Goal: Information Seeking & Learning: Learn about a topic

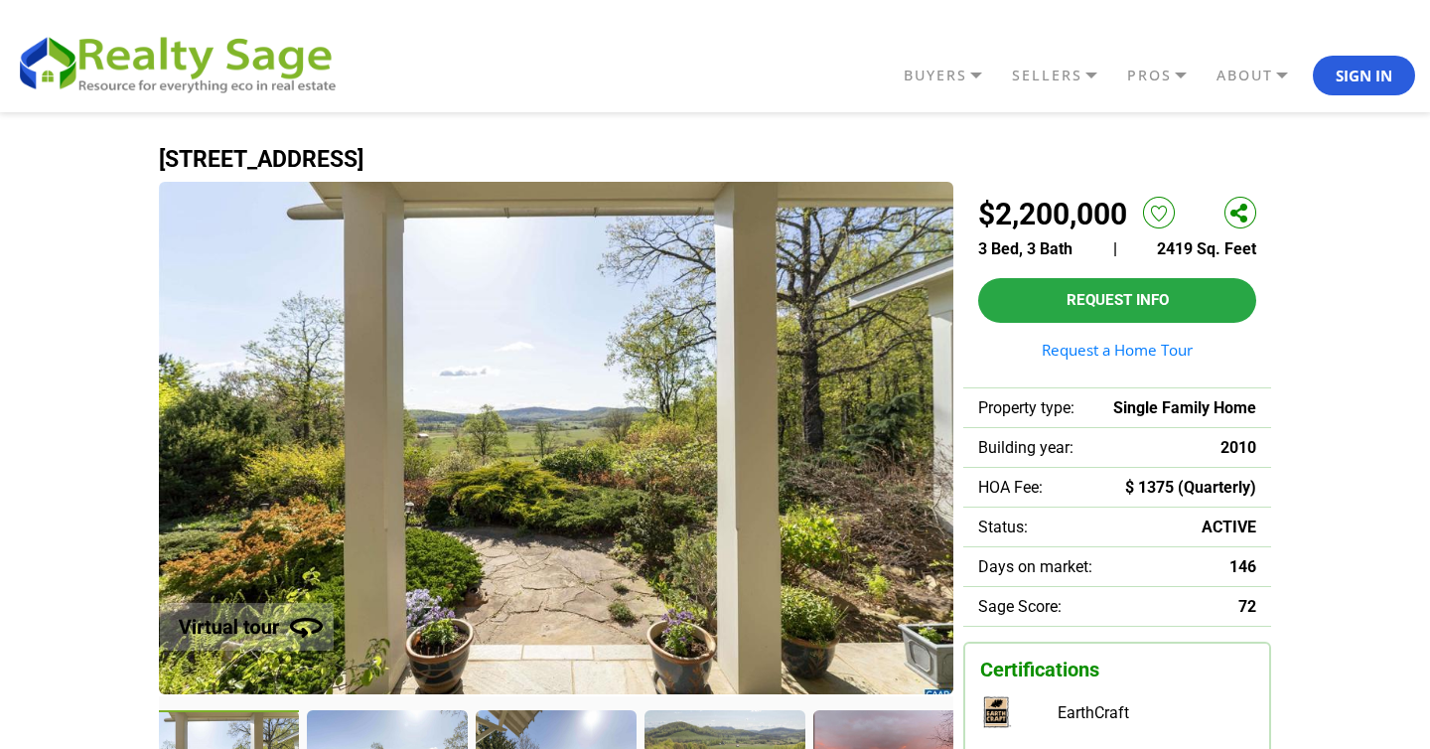
click at [308, 630] on img at bounding box center [241, 614] width 252 height 101
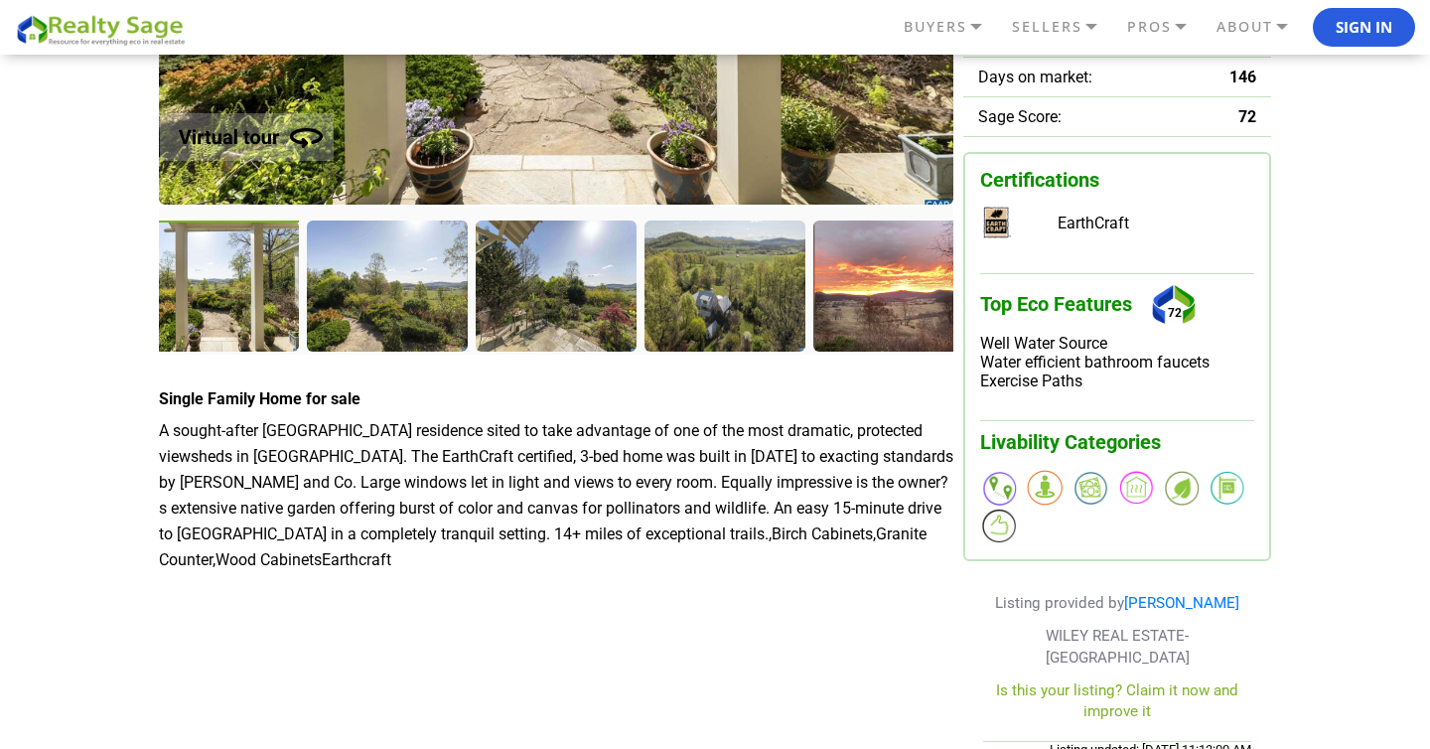
scroll to position [463, 0]
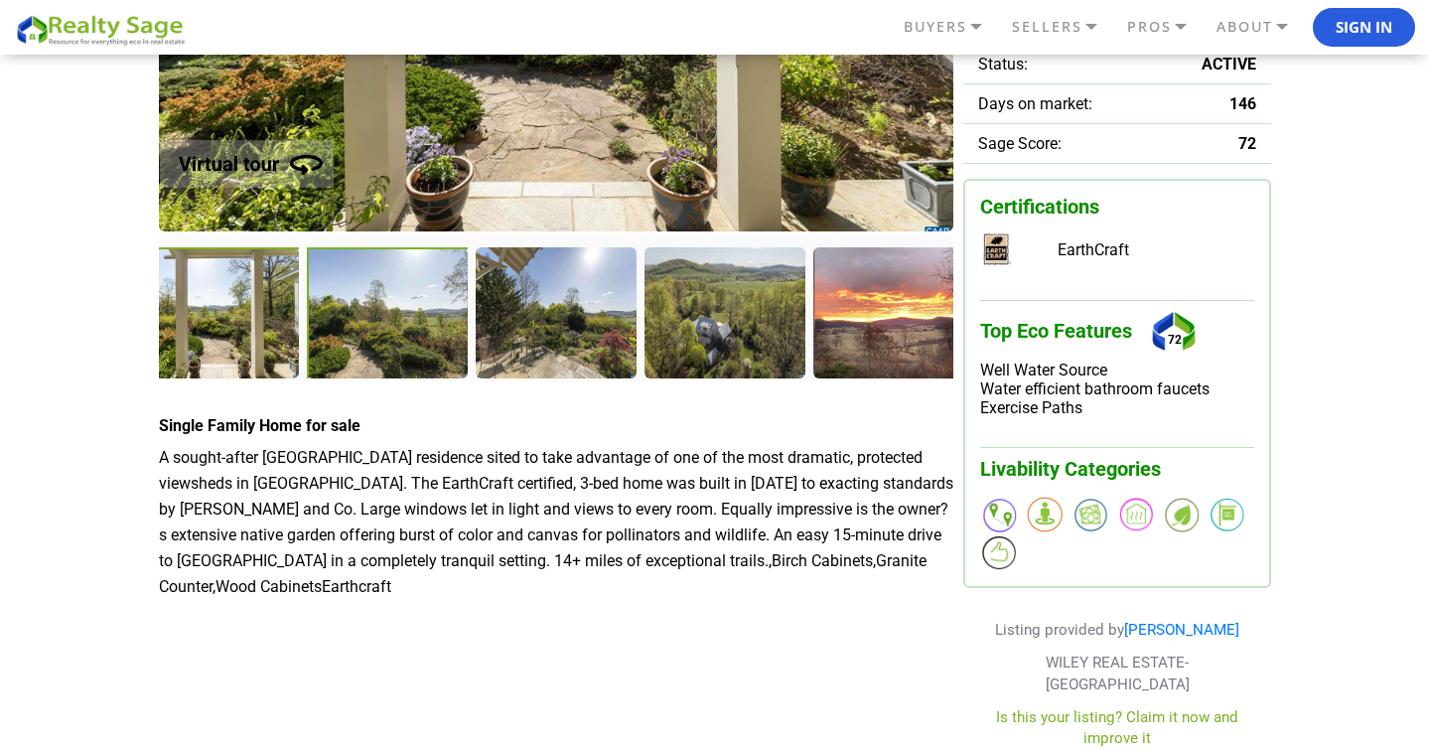
click at [400, 345] on div at bounding box center [389, 314] width 165 height 135
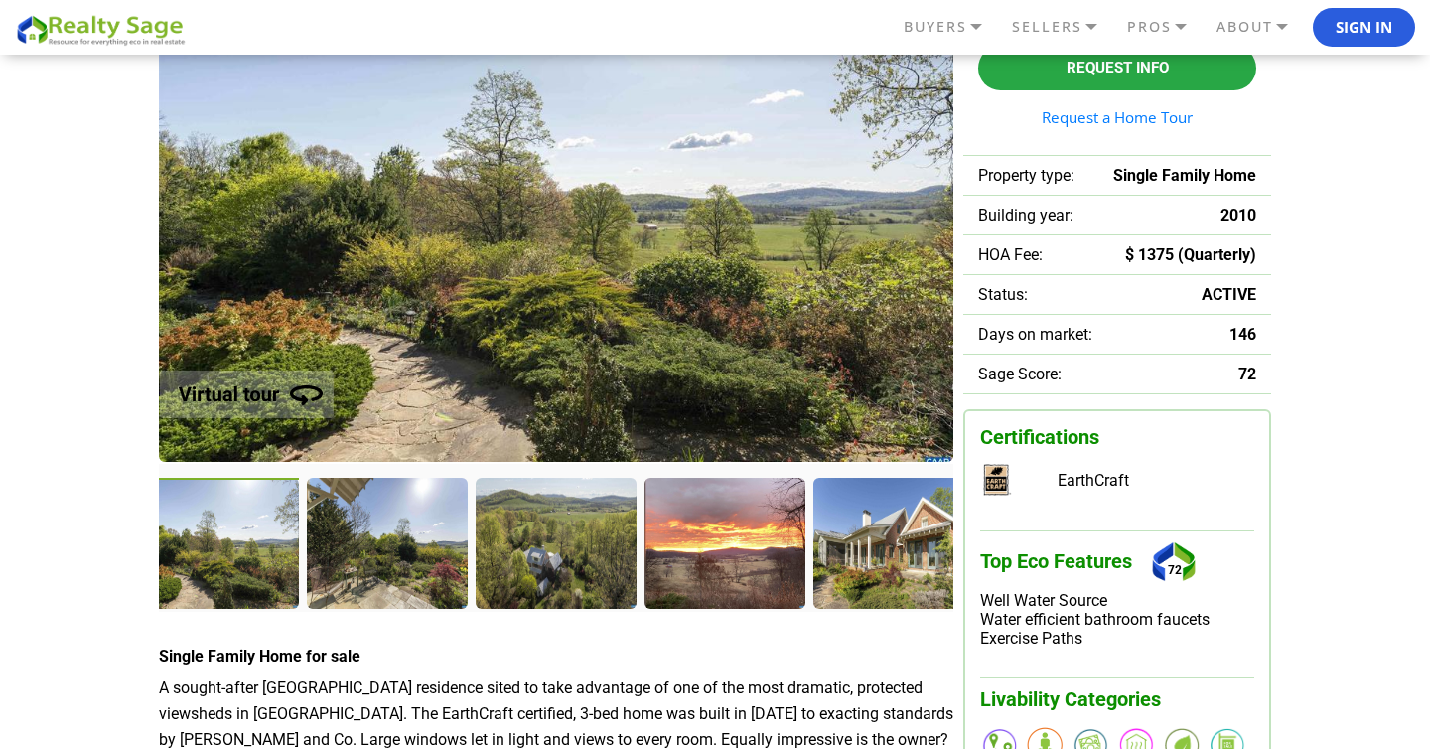
scroll to position [230, 0]
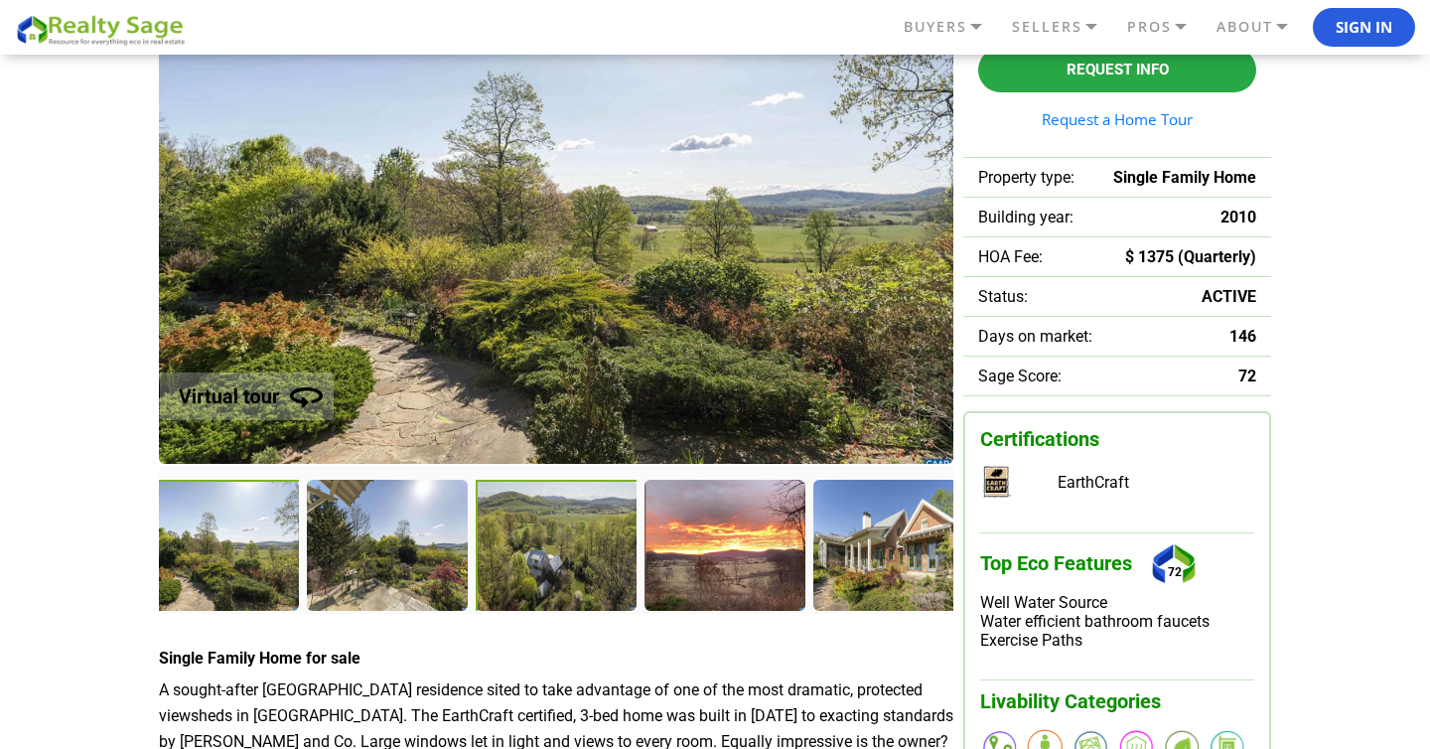
click at [604, 552] on div at bounding box center [558, 547] width 165 height 135
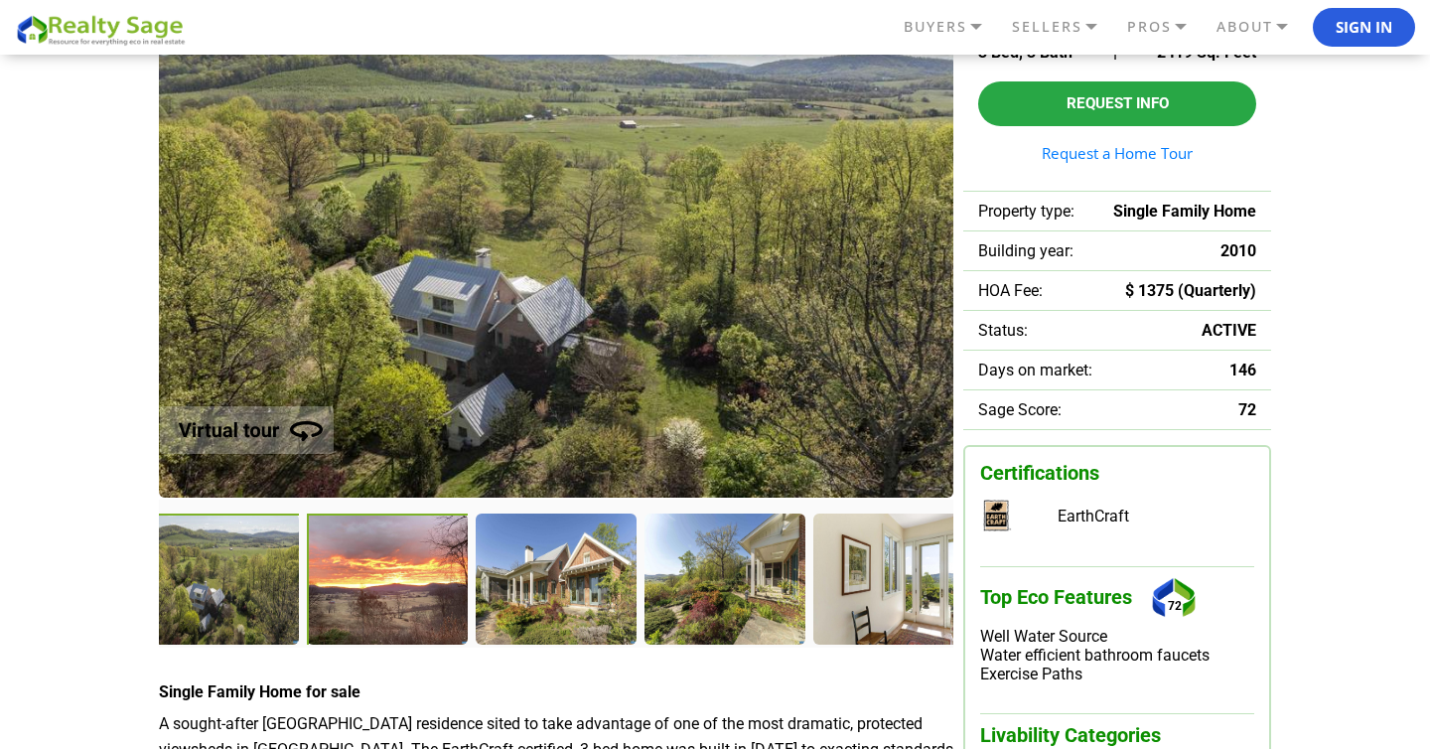
scroll to position [184, 0]
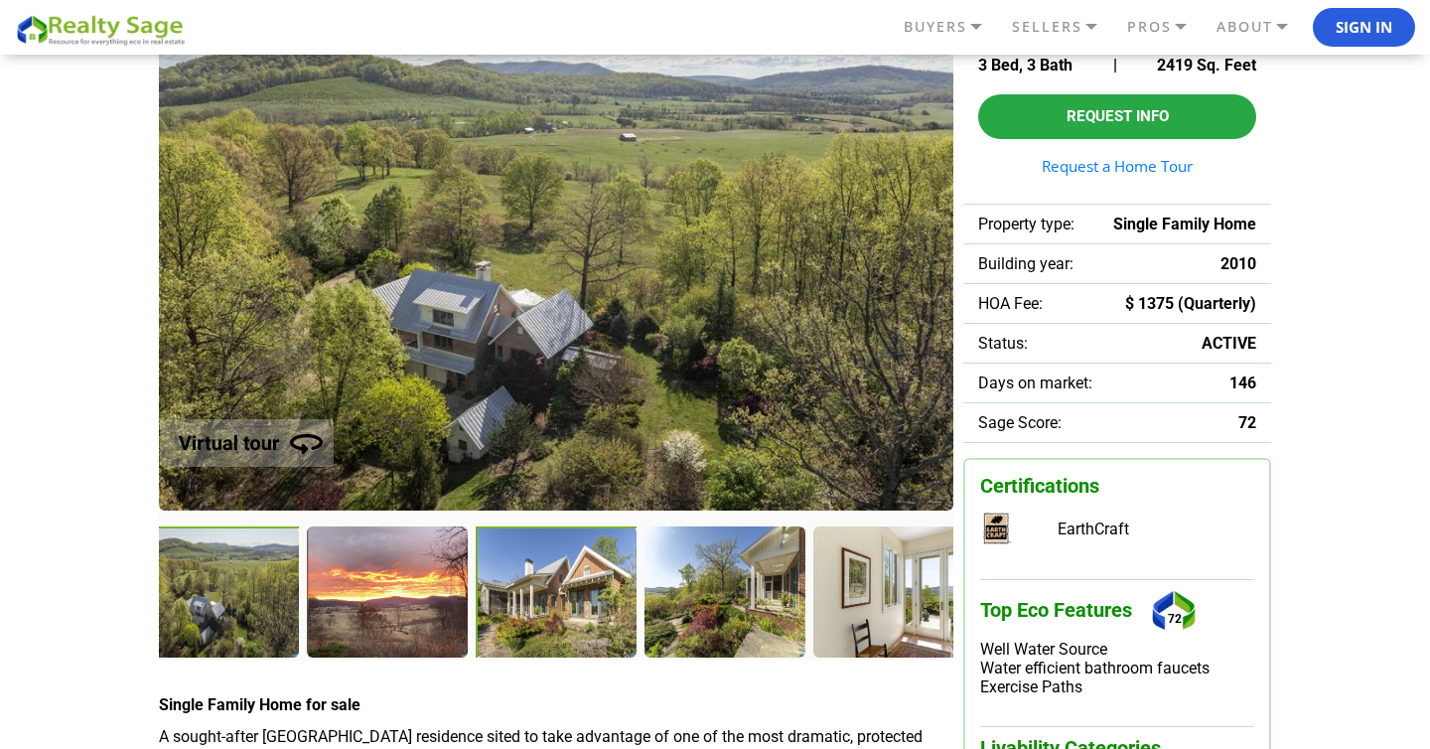
click at [582, 610] on div at bounding box center [558, 593] width 165 height 135
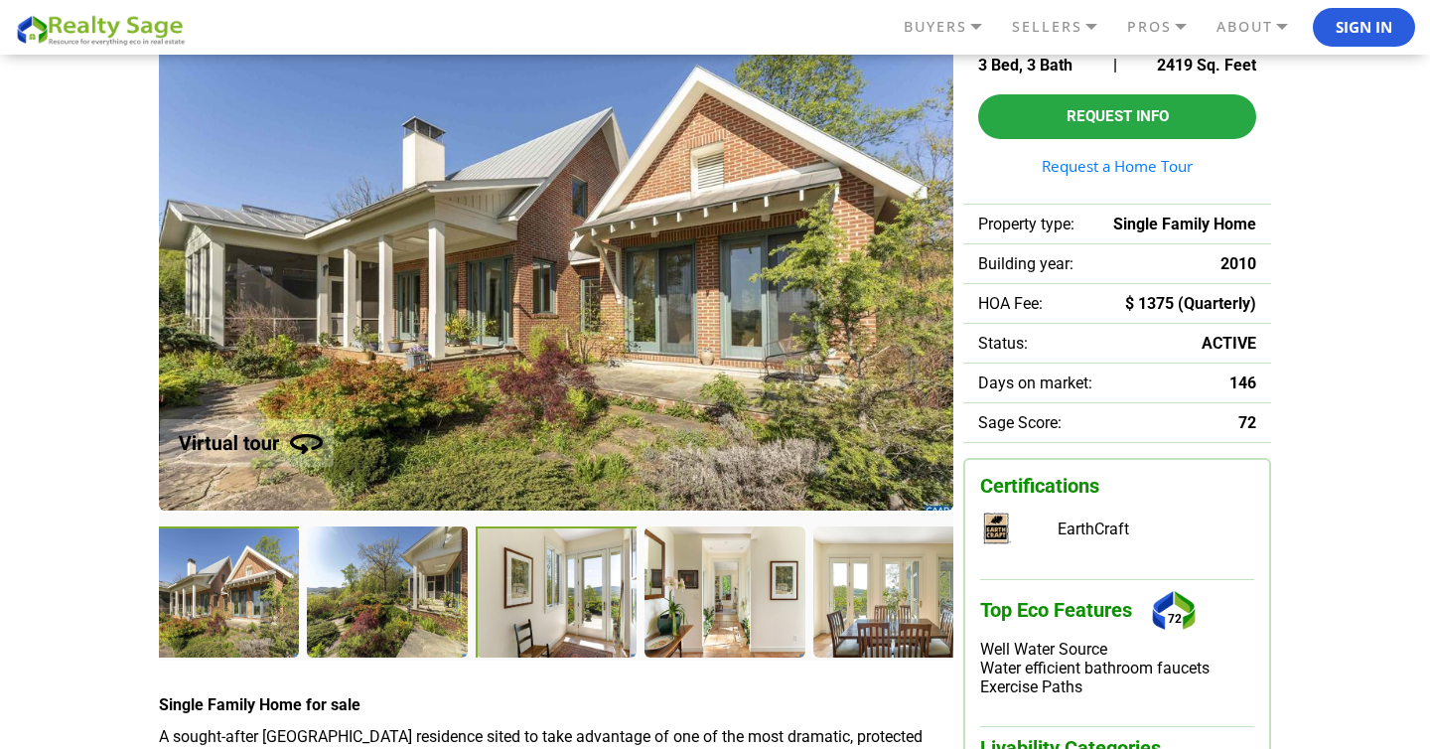
click at [582, 579] on div at bounding box center [558, 593] width 165 height 135
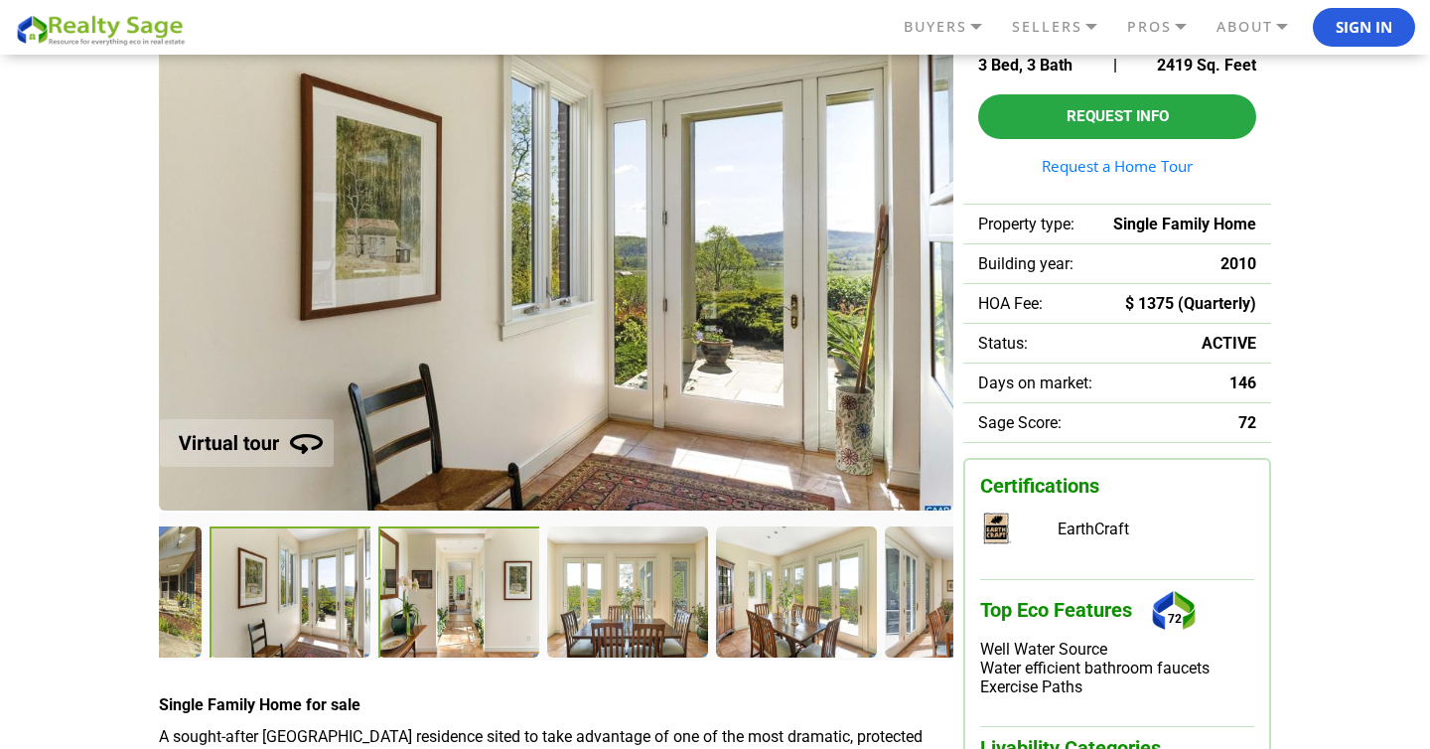
click at [672, 594] on div at bounding box center [626, 590] width 159 height 129
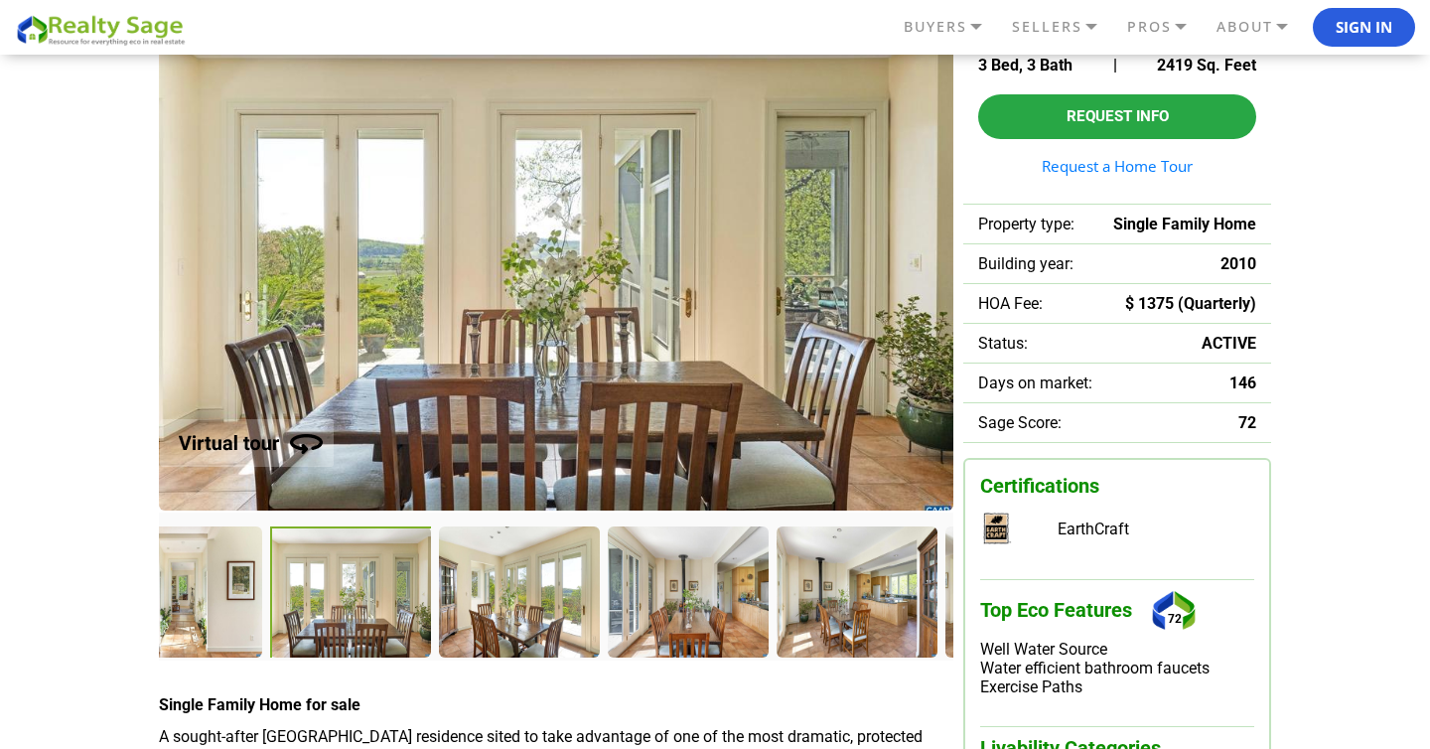
click at [777, 588] on div at bounding box center [856, 590] width 159 height 129
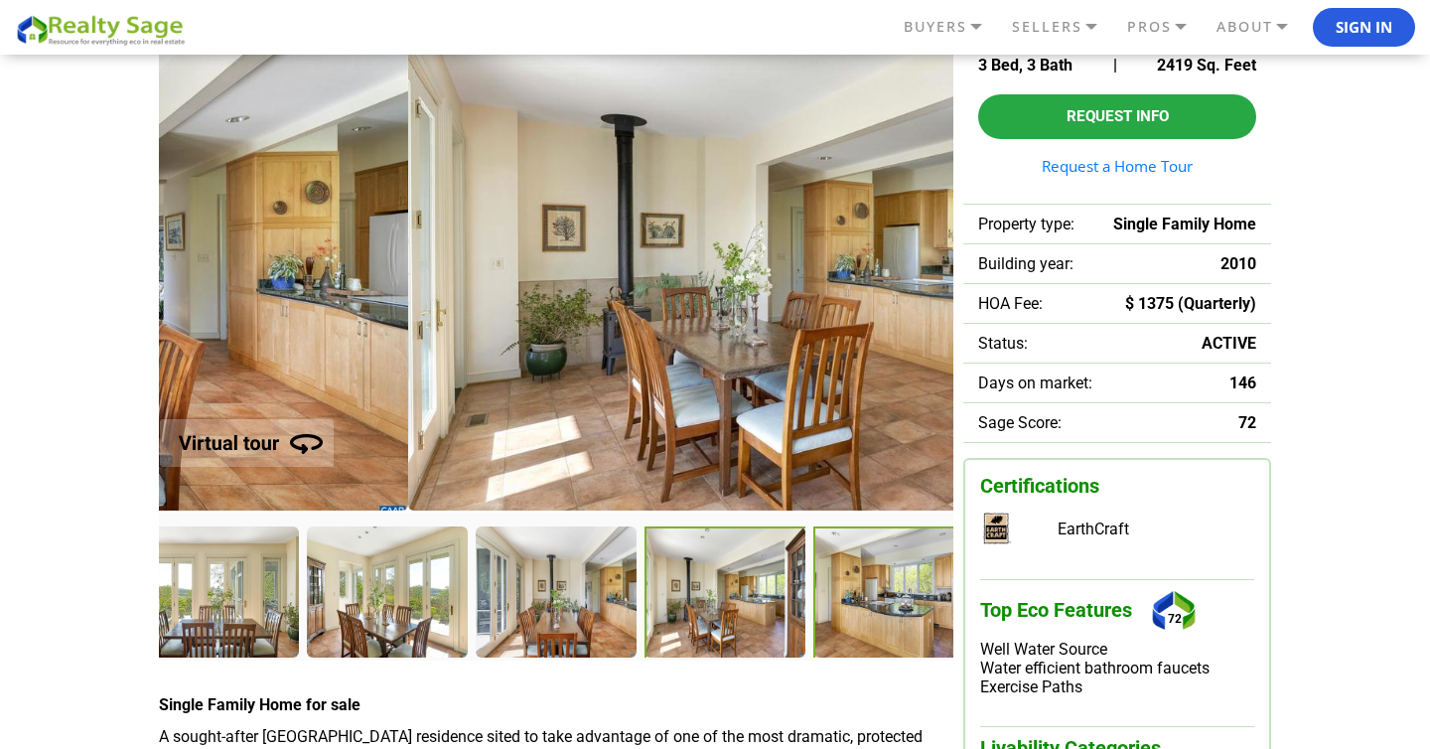
click at [855, 617] on div at bounding box center [896, 593] width 165 height 135
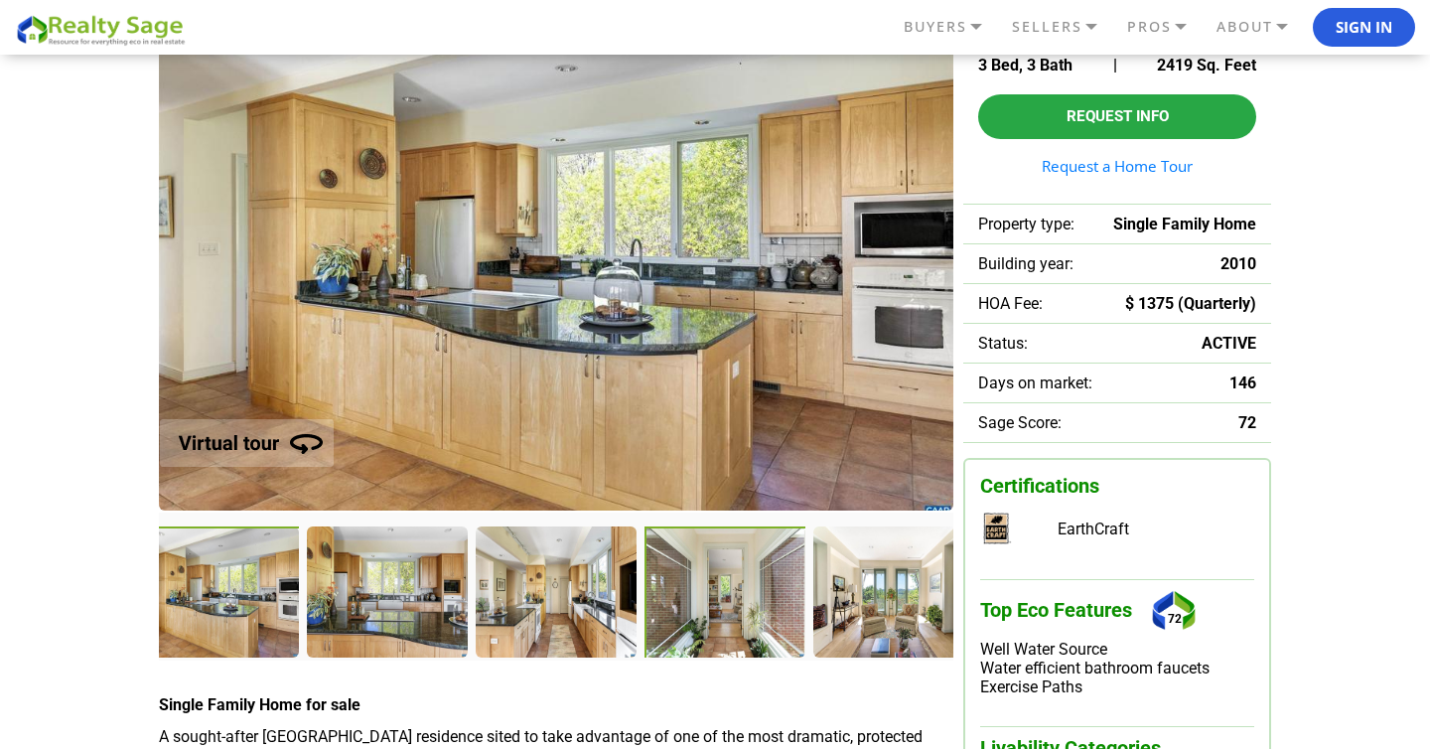
click at [725, 619] on div at bounding box center [727, 593] width 165 height 135
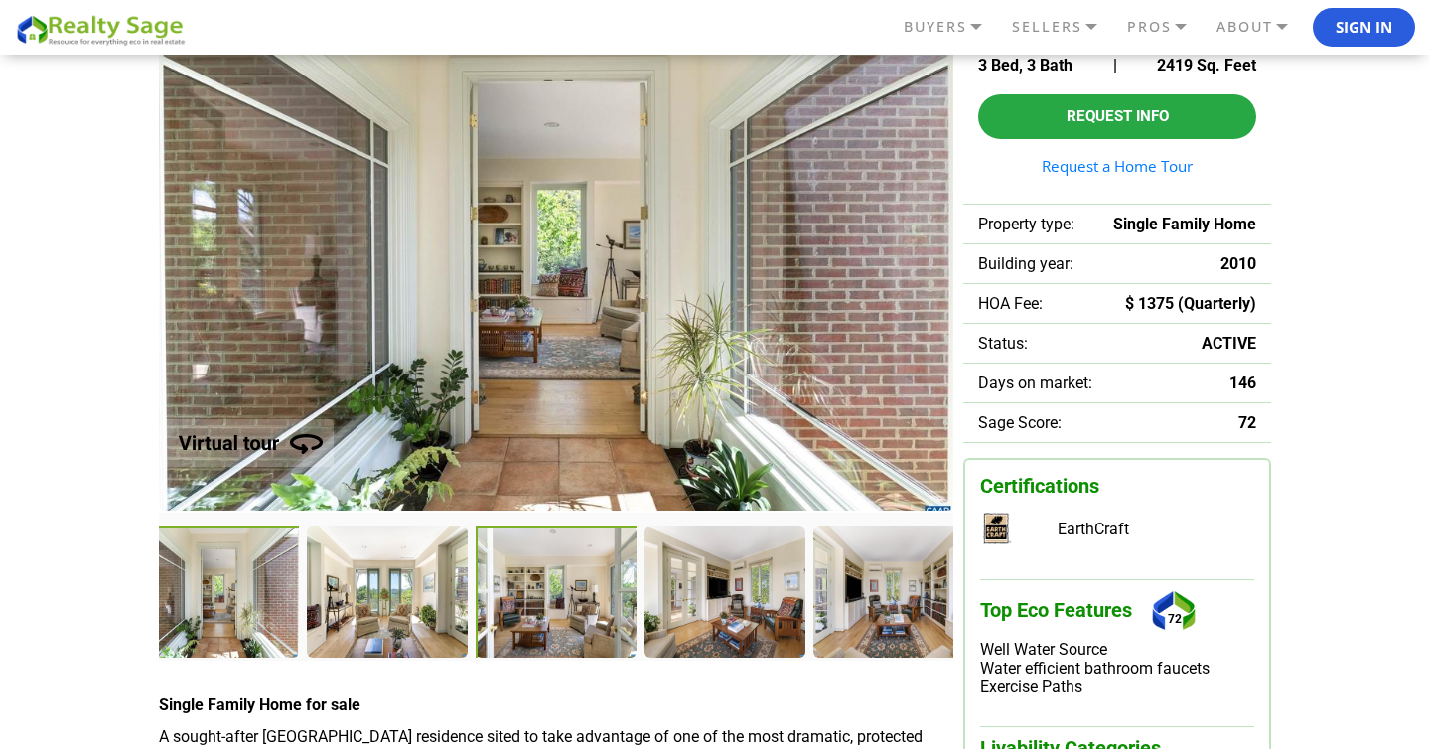
click at [574, 602] on div at bounding box center [558, 593] width 165 height 135
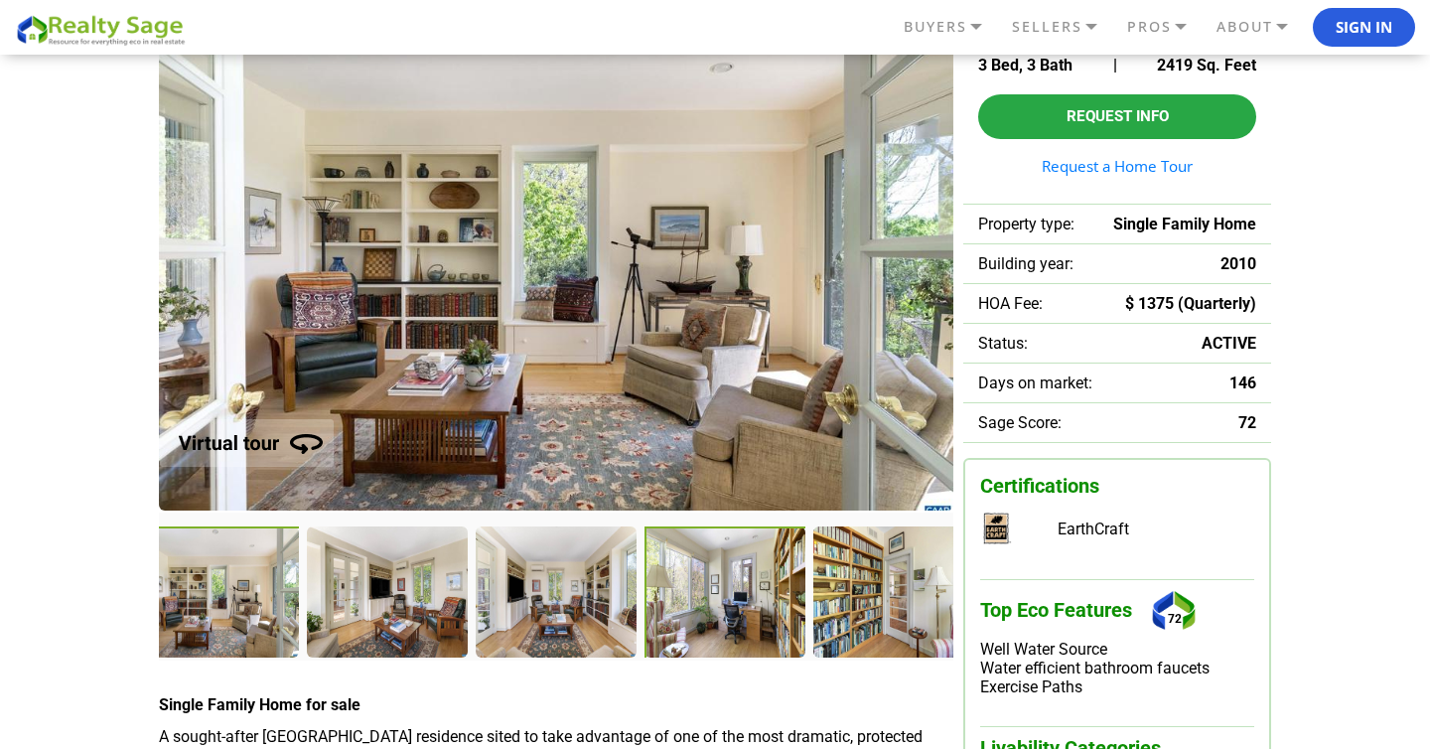
click at [732, 604] on div at bounding box center [727, 593] width 165 height 135
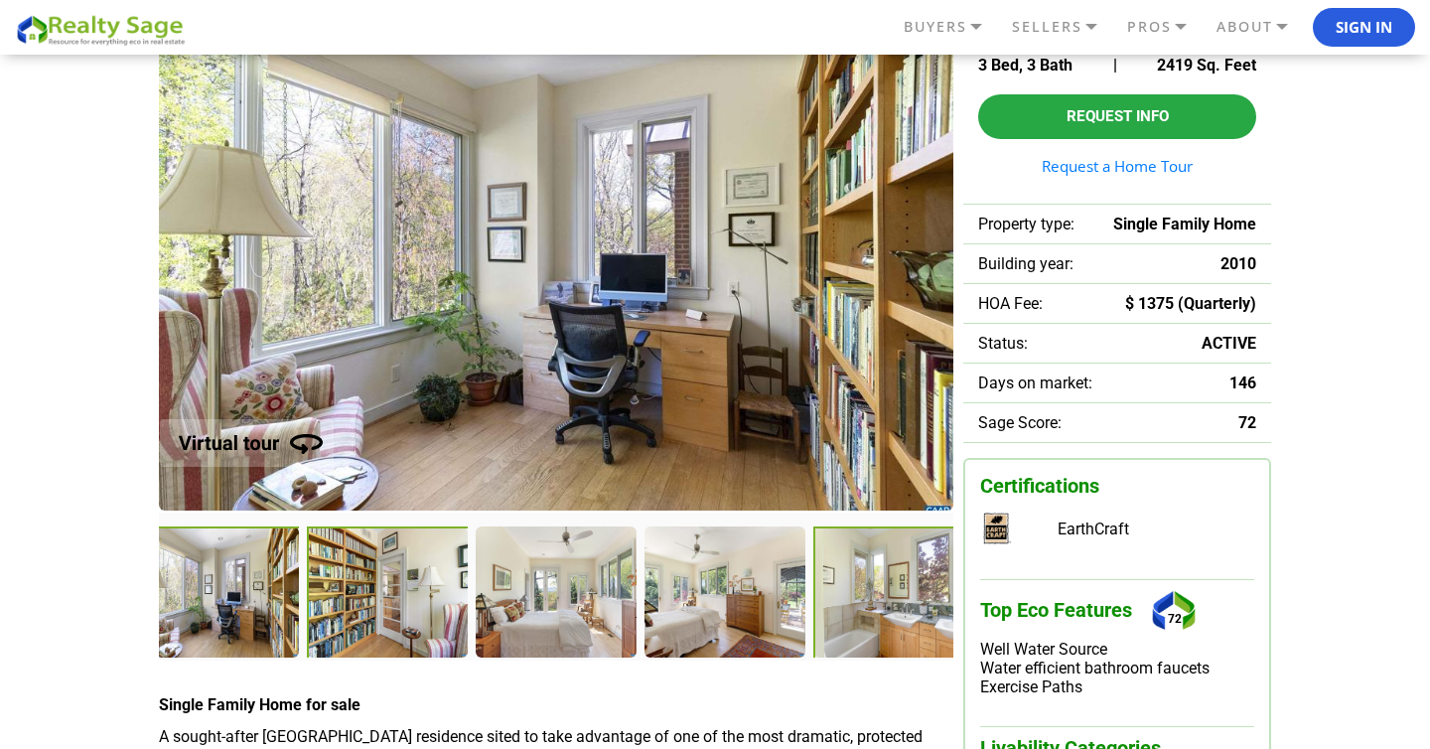
click at [870, 608] on div at bounding box center [895, 592] width 163 height 133
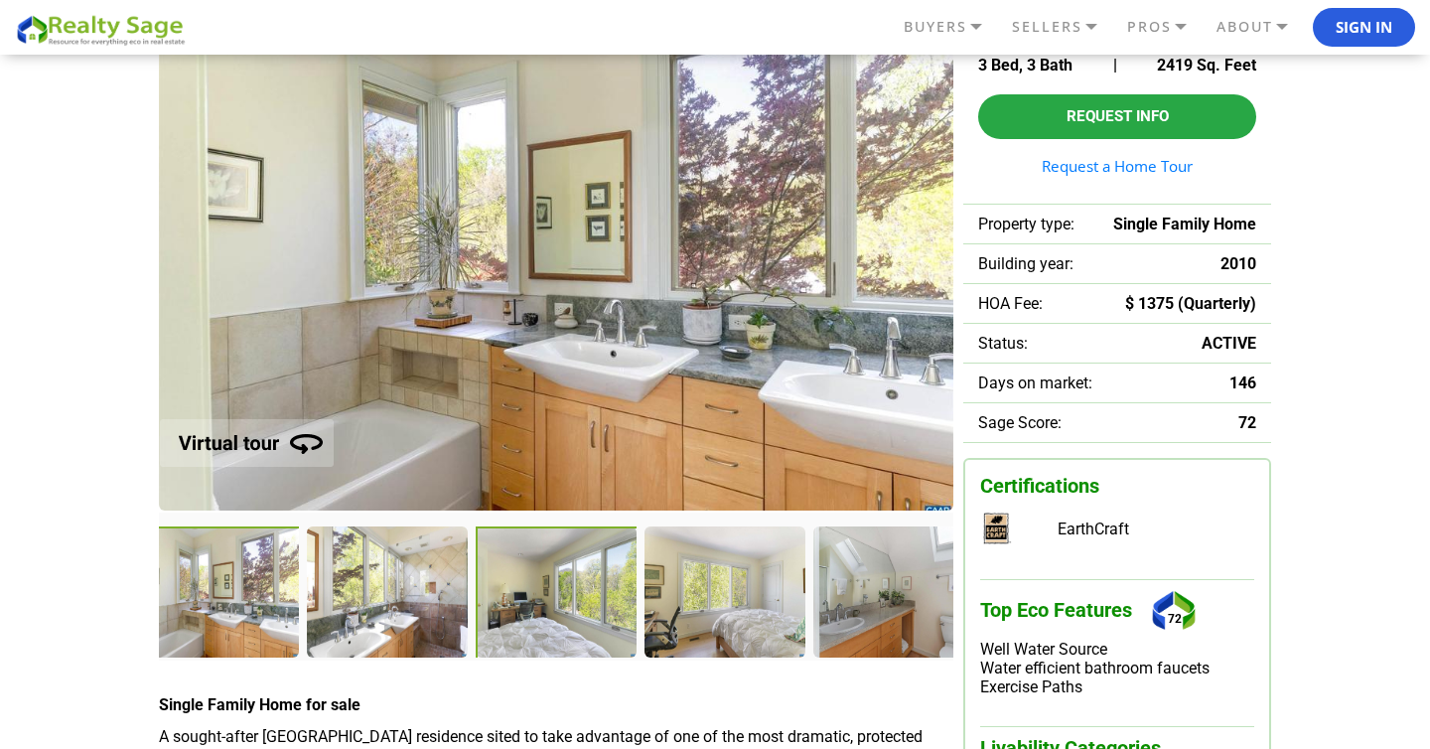
click at [590, 602] on div at bounding box center [558, 593] width 165 height 135
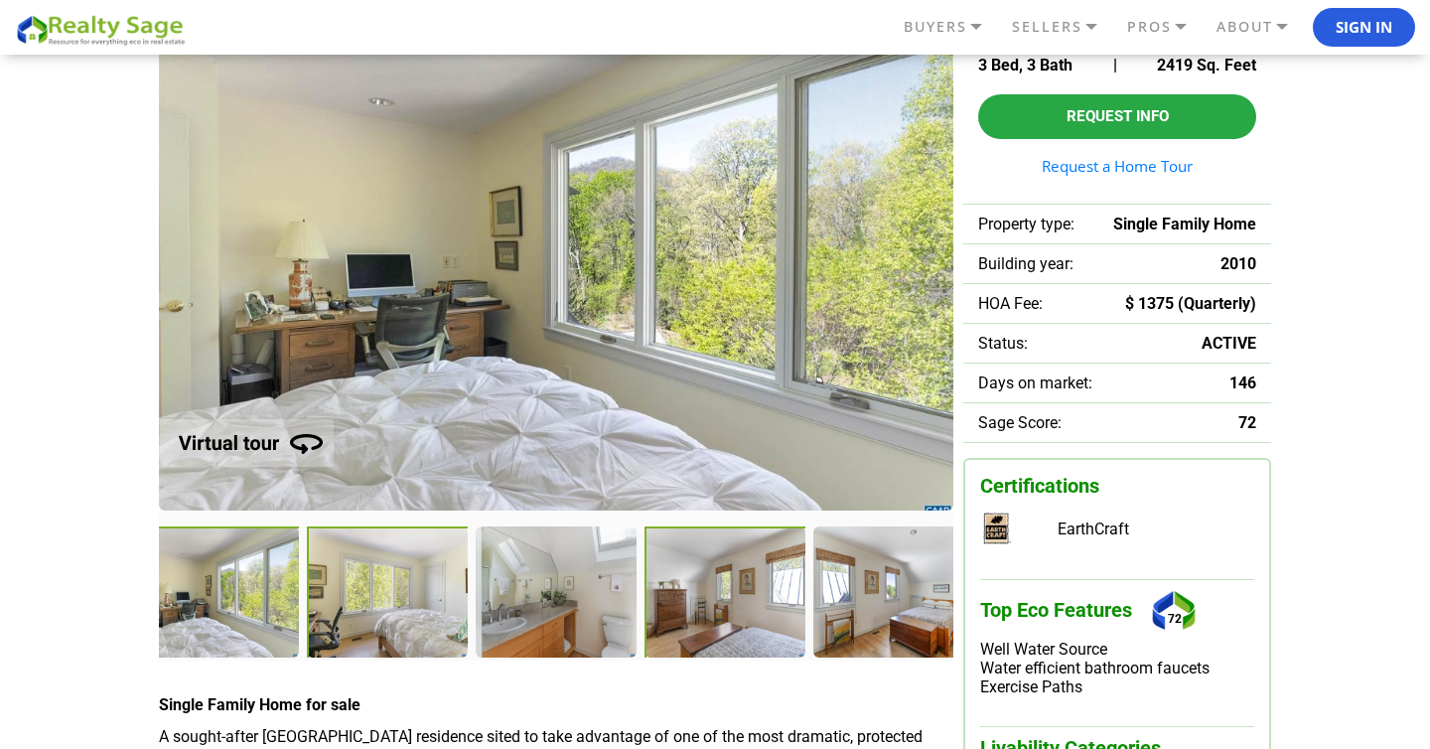
click at [712, 613] on div at bounding box center [726, 592] width 163 height 133
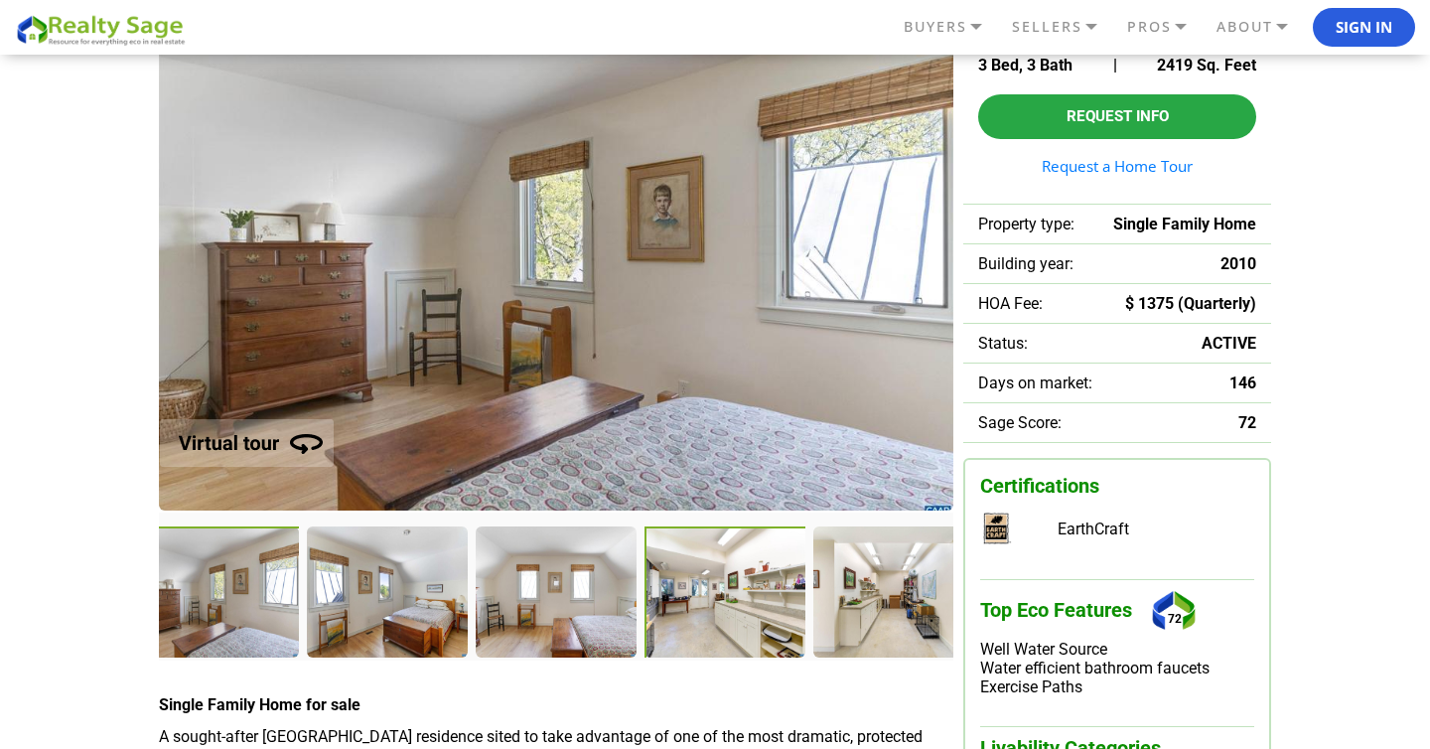
click at [724, 610] on div at bounding box center [727, 593] width 165 height 135
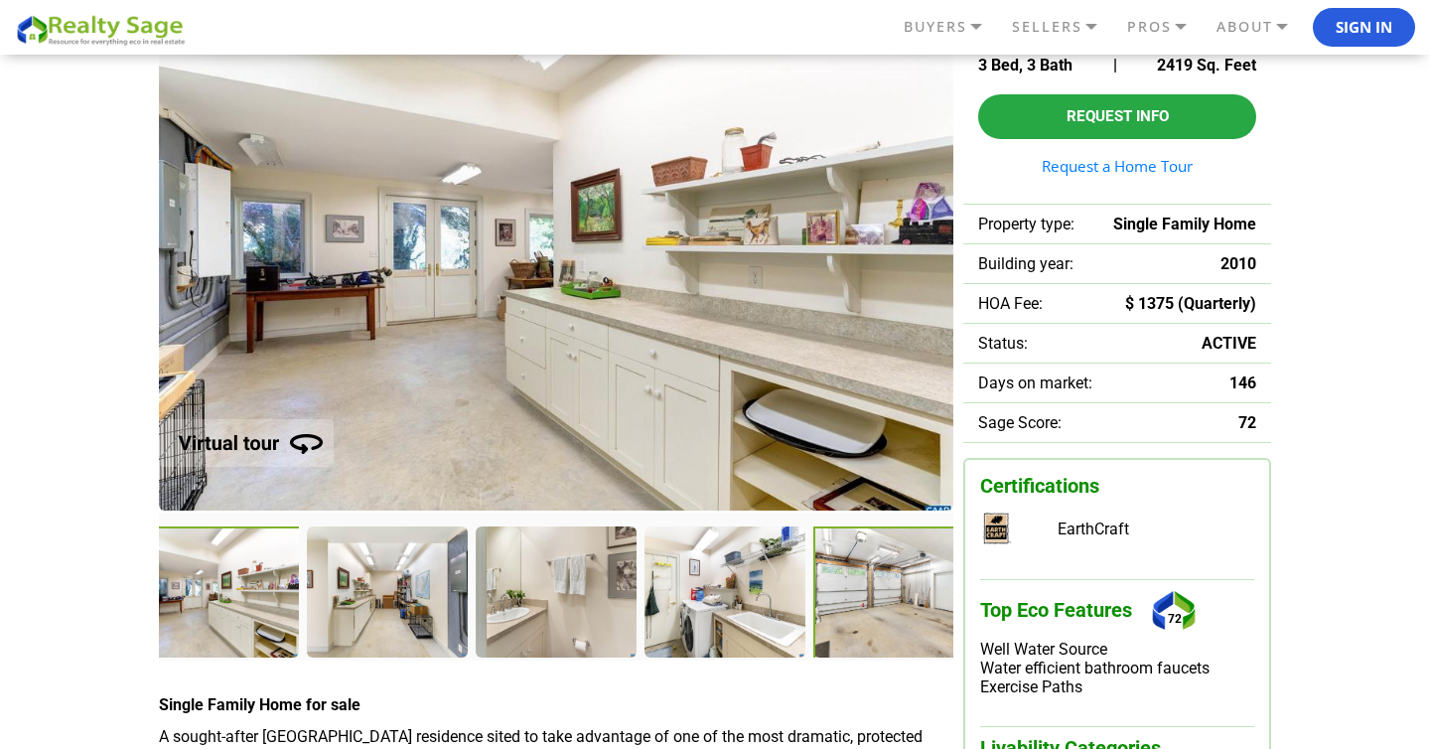
click at [854, 617] on div at bounding box center [896, 593] width 165 height 135
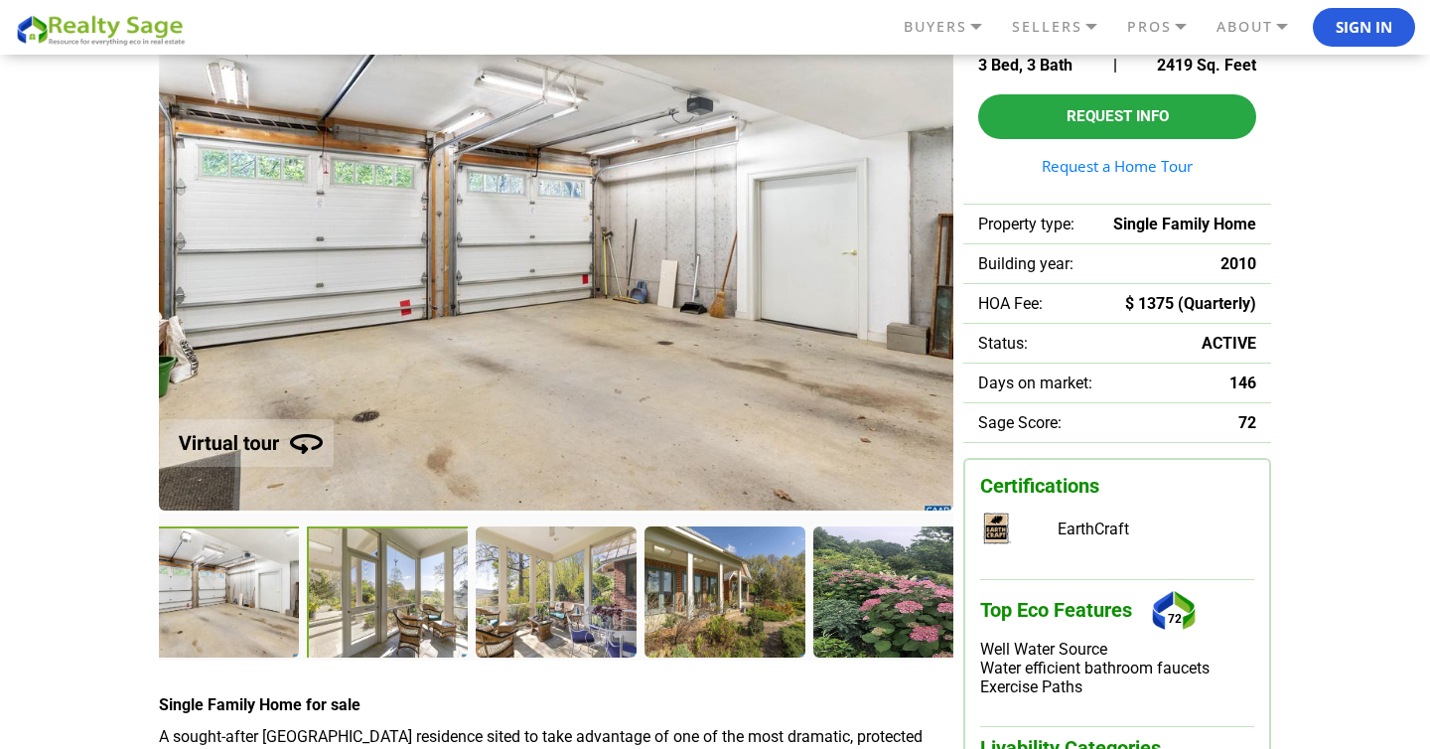
click at [400, 605] on div at bounding box center [389, 593] width 165 height 135
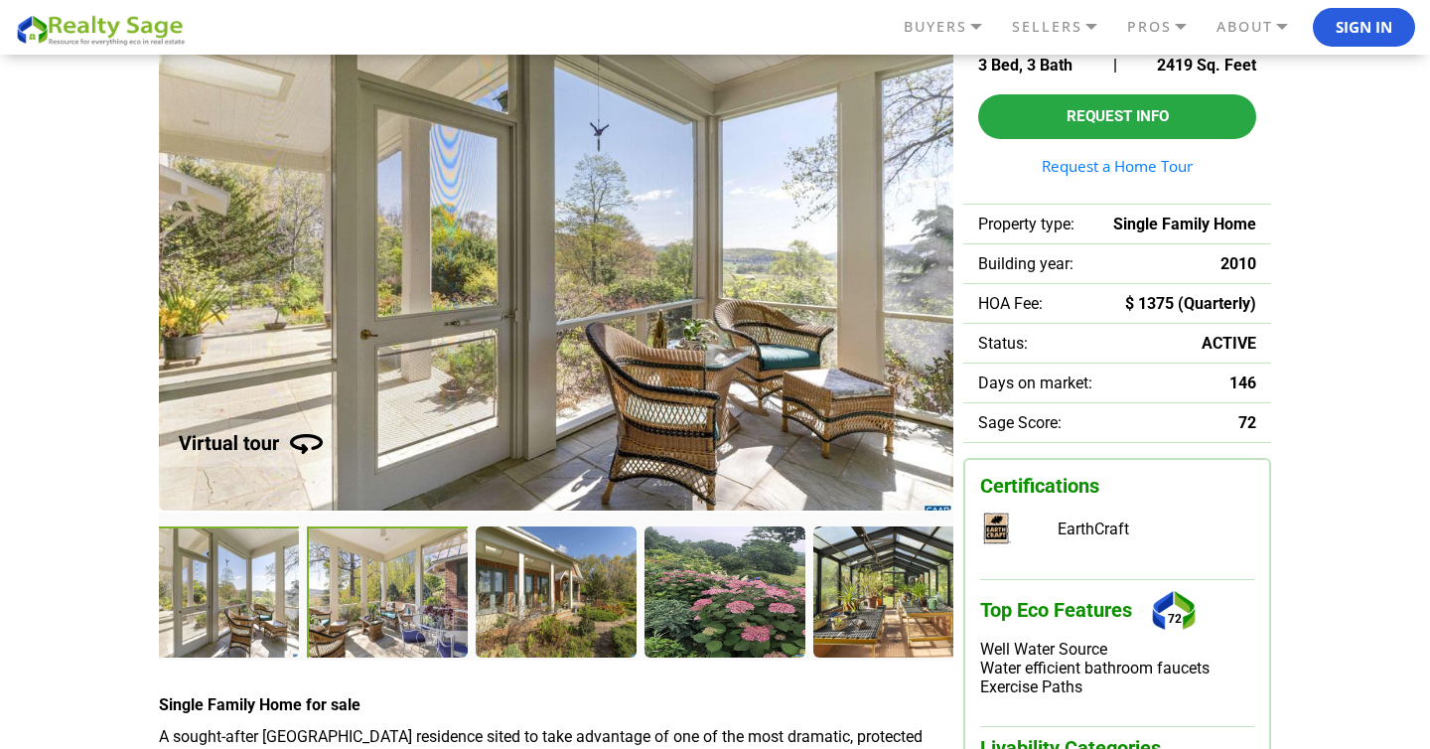
click at [526, 619] on div at bounding box center [555, 590] width 159 height 129
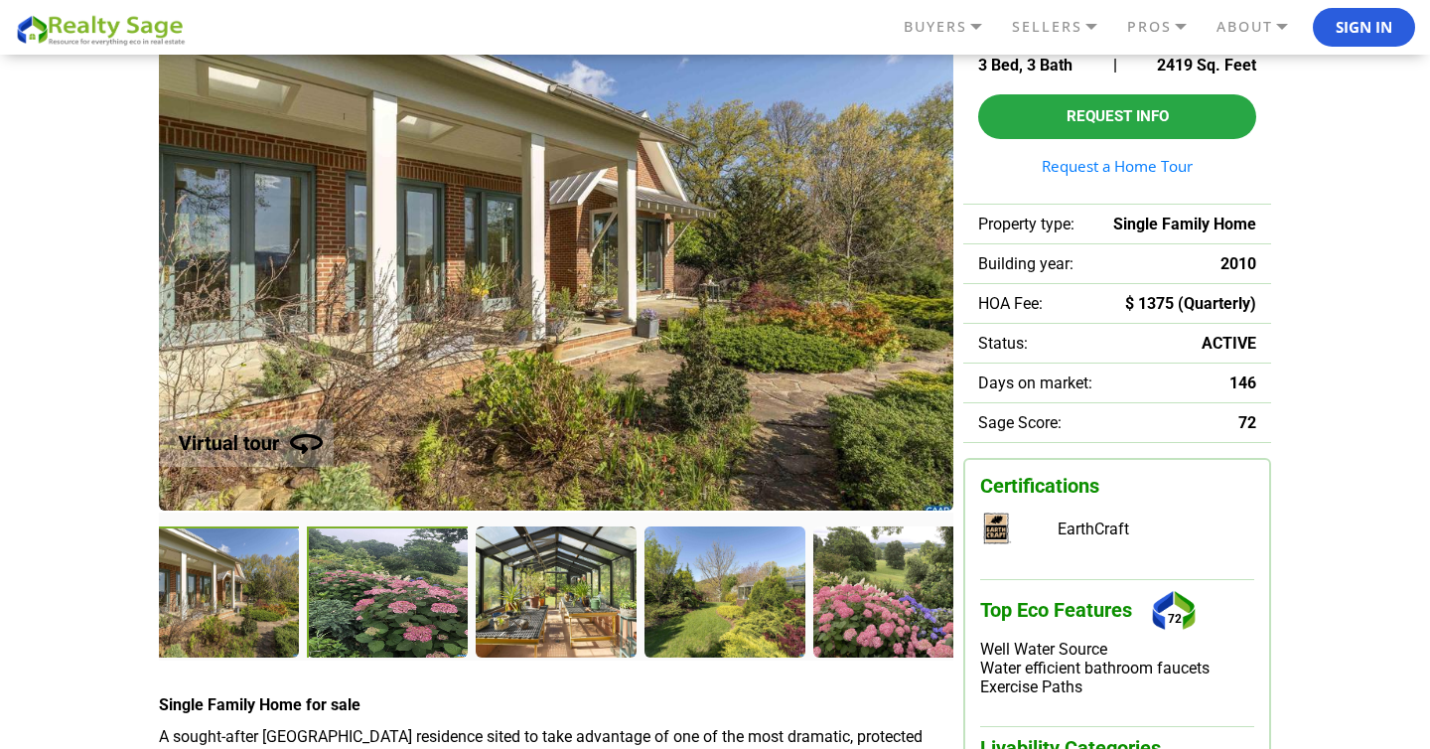
click at [425, 602] on div at bounding box center [389, 593] width 165 height 135
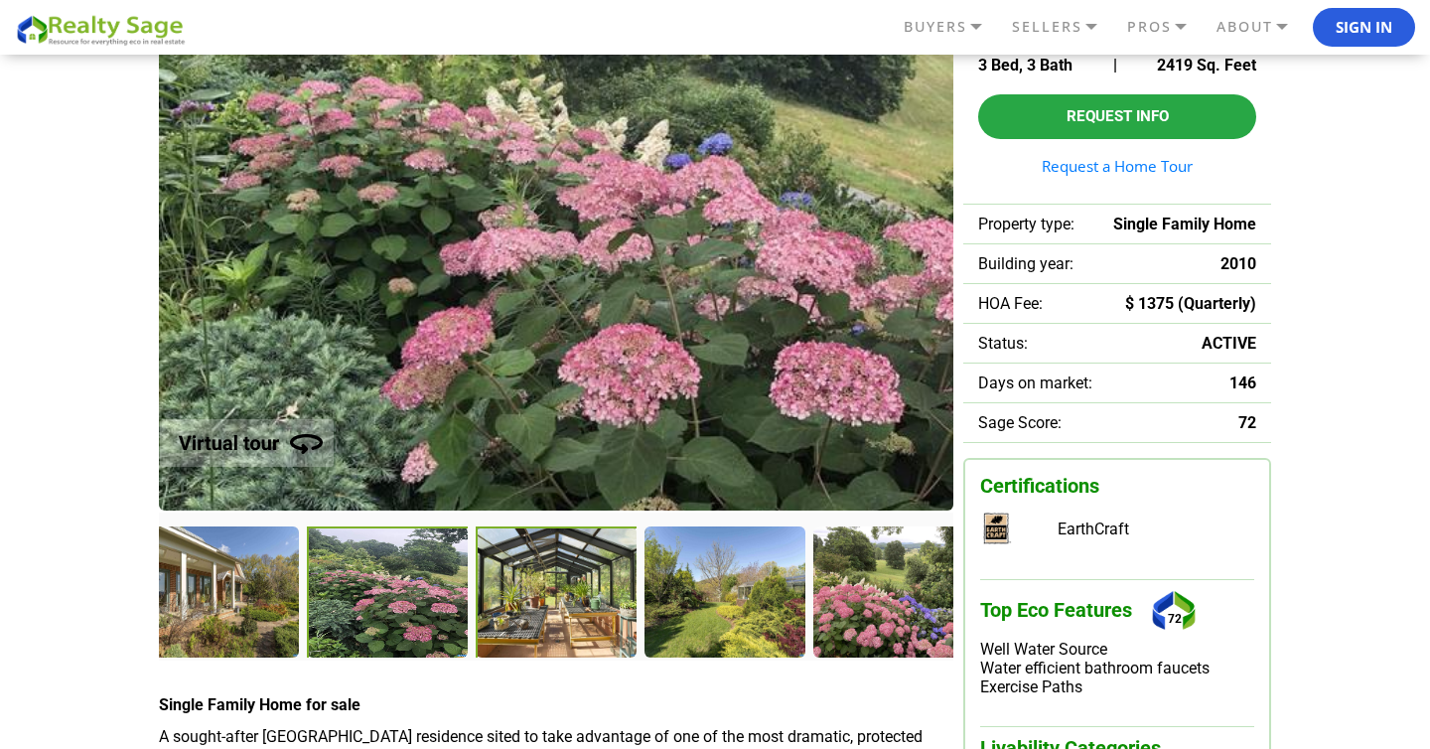
click at [645, 608] on div at bounding box center [724, 590] width 159 height 129
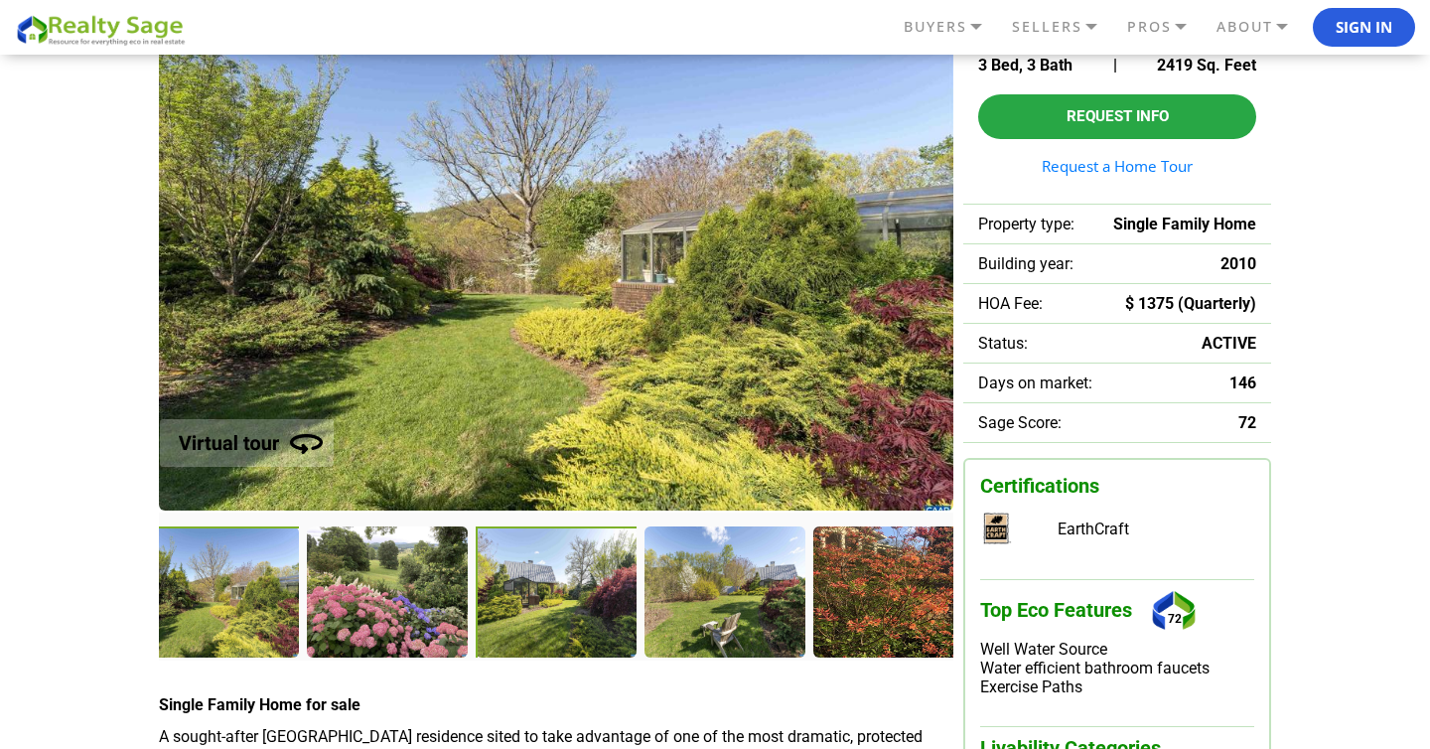
click at [583, 608] on div at bounding box center [558, 593] width 165 height 135
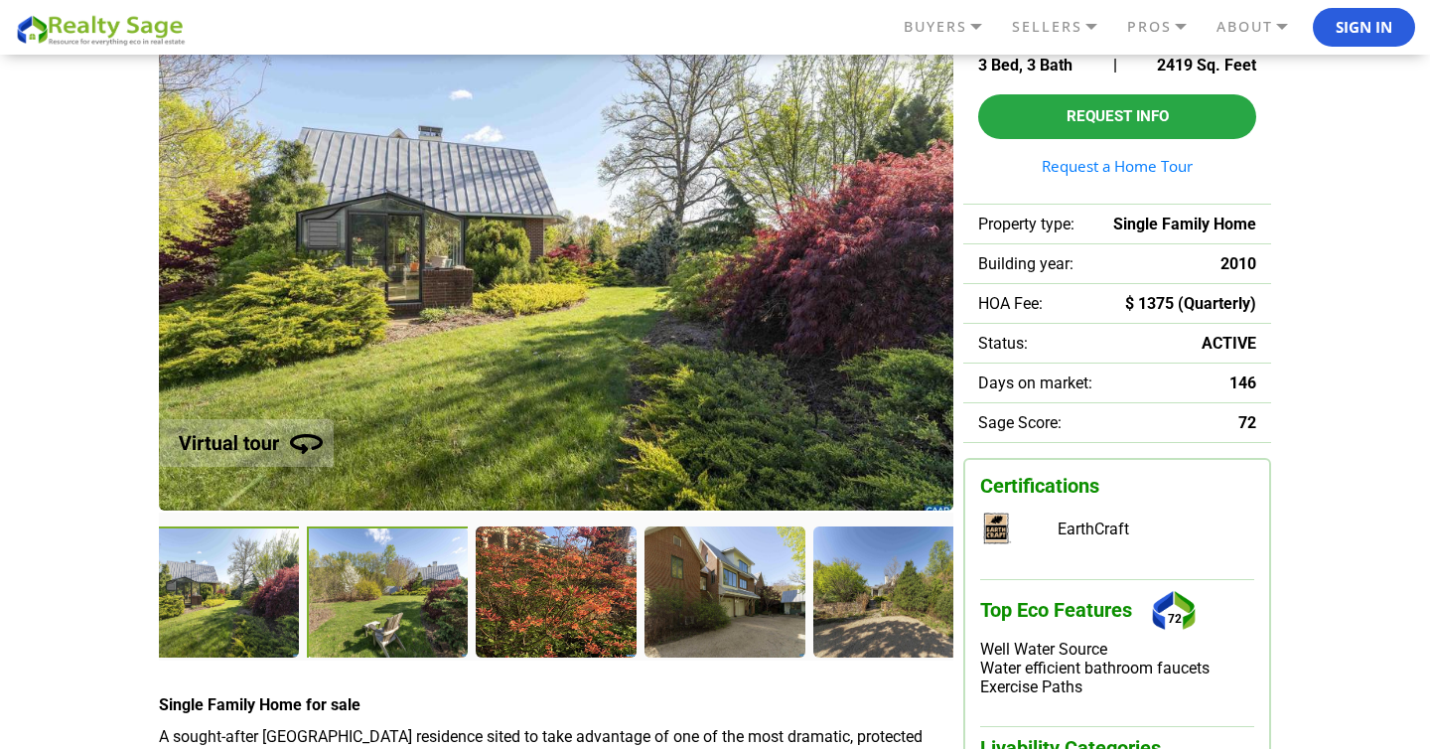
click at [721, 596] on div at bounding box center [724, 590] width 159 height 129
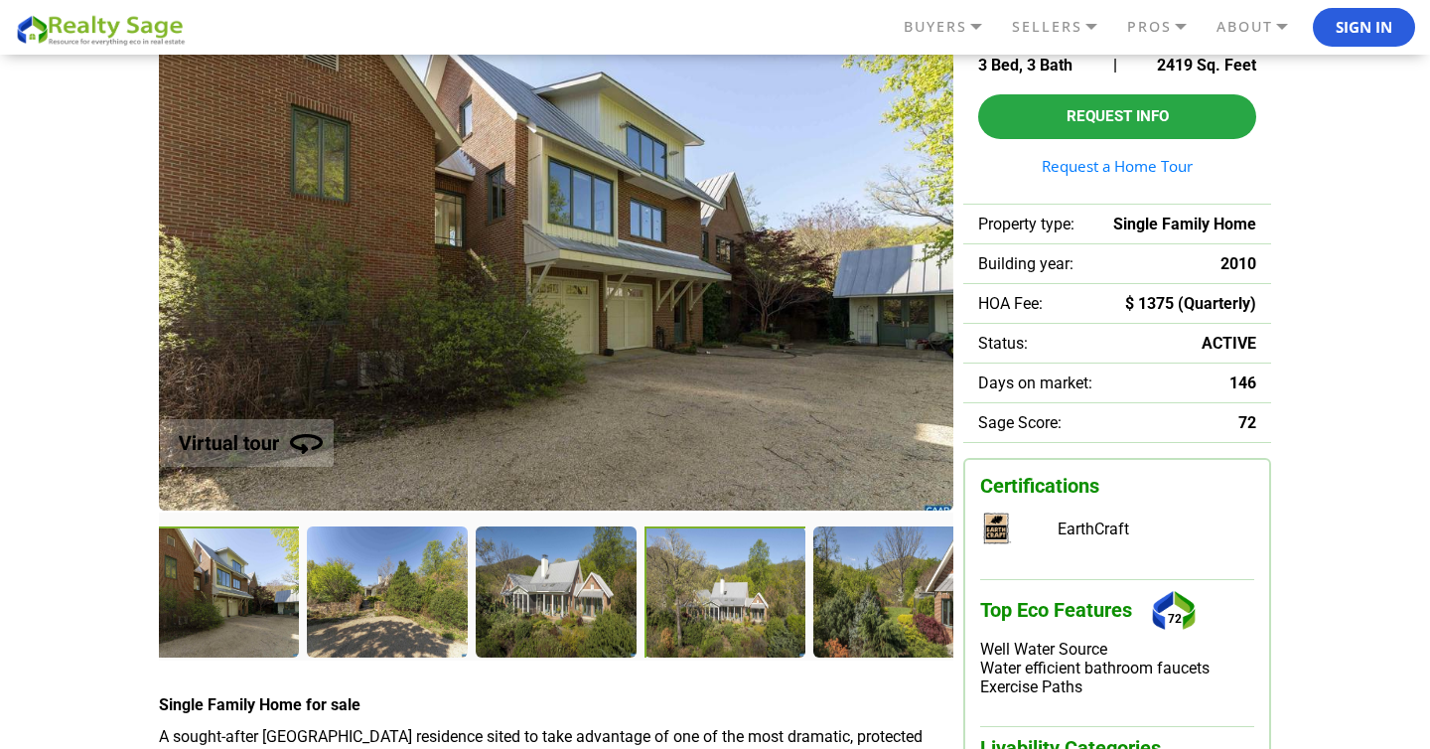
click at [753, 607] on div at bounding box center [727, 593] width 165 height 135
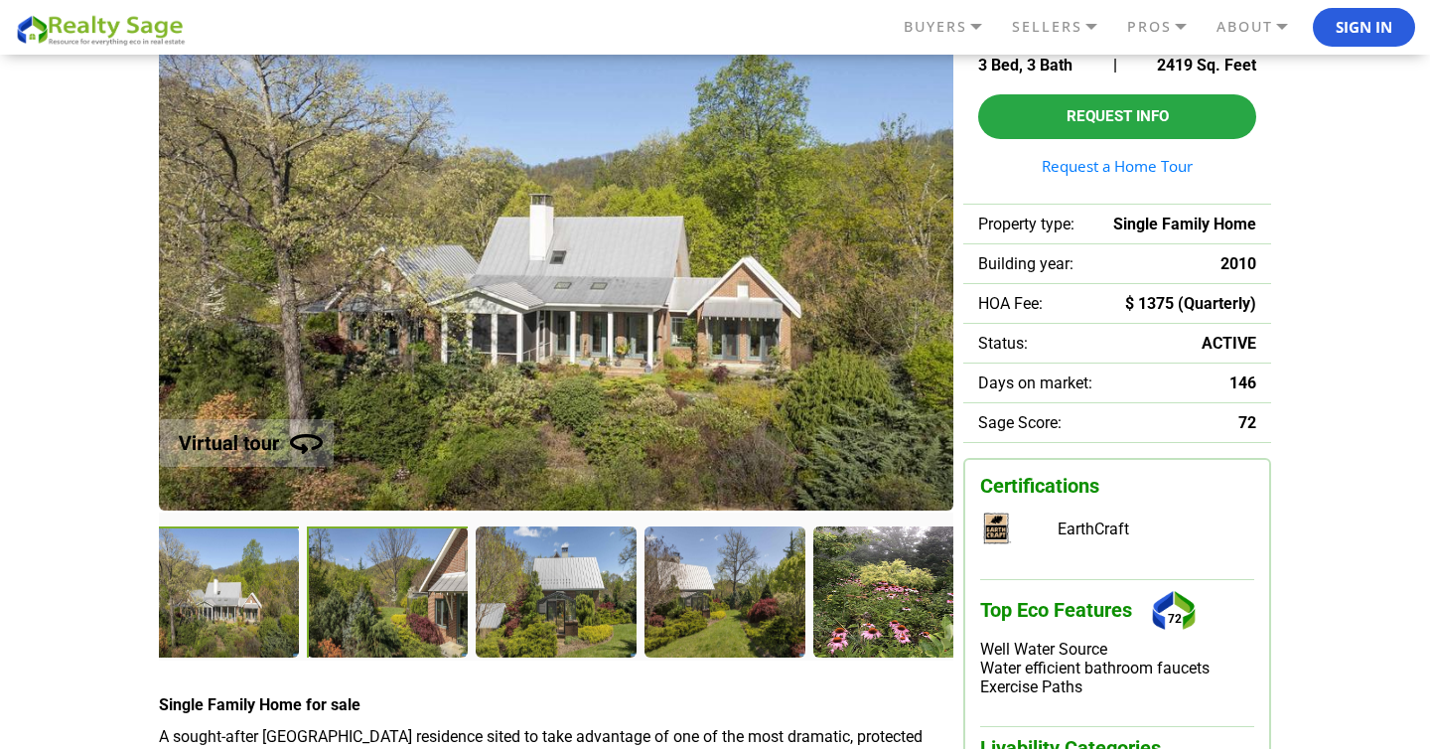
click at [882, 611] on div at bounding box center [893, 590] width 159 height 129
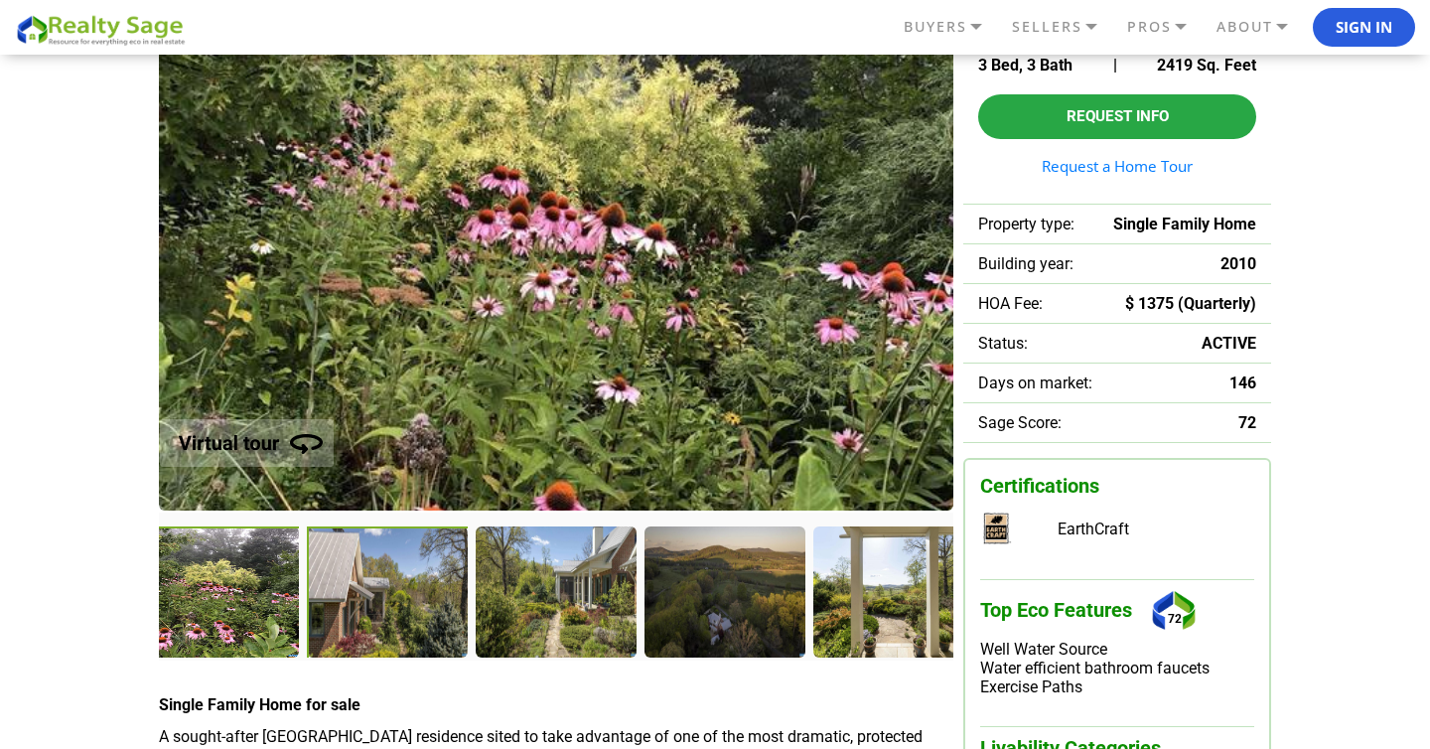
click at [394, 600] on div at bounding box center [389, 593] width 165 height 135
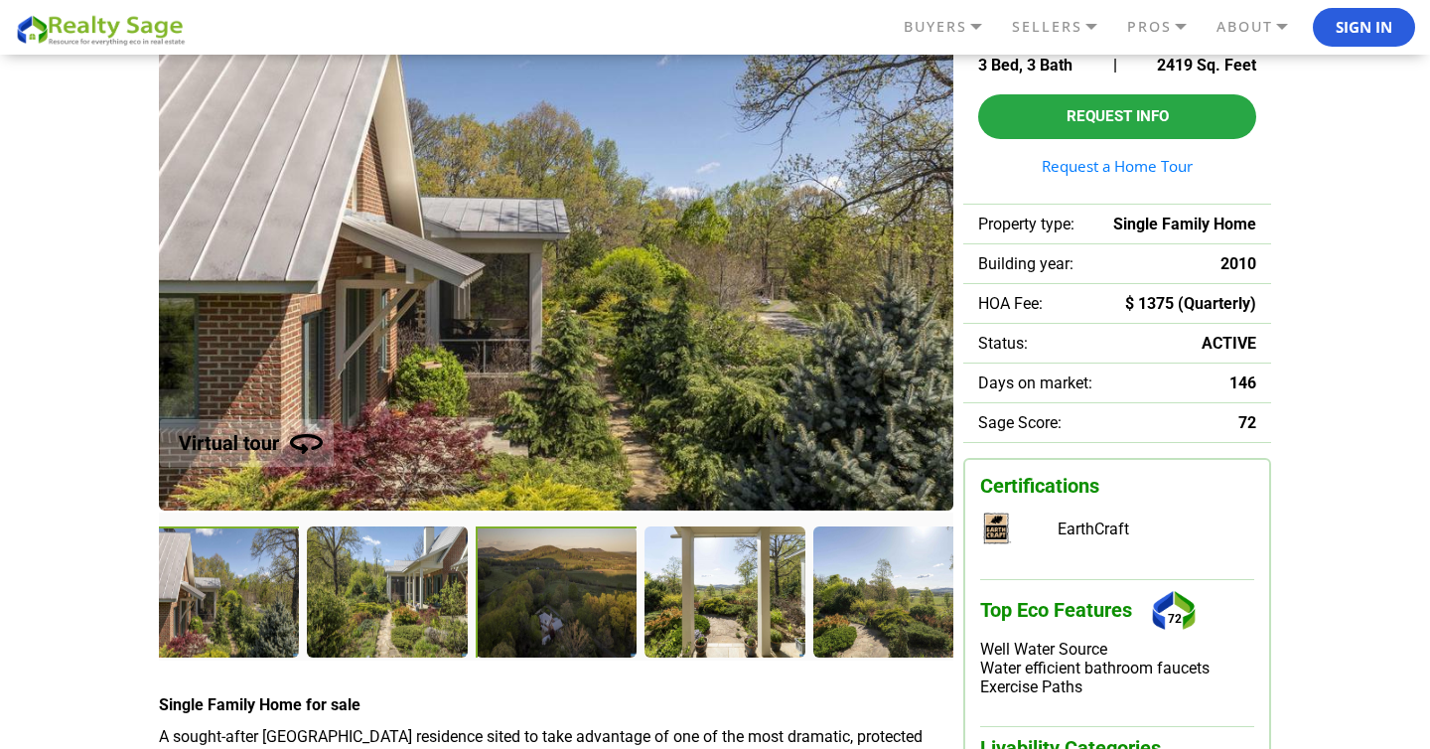
click at [537, 602] on div at bounding box center [558, 593] width 165 height 135
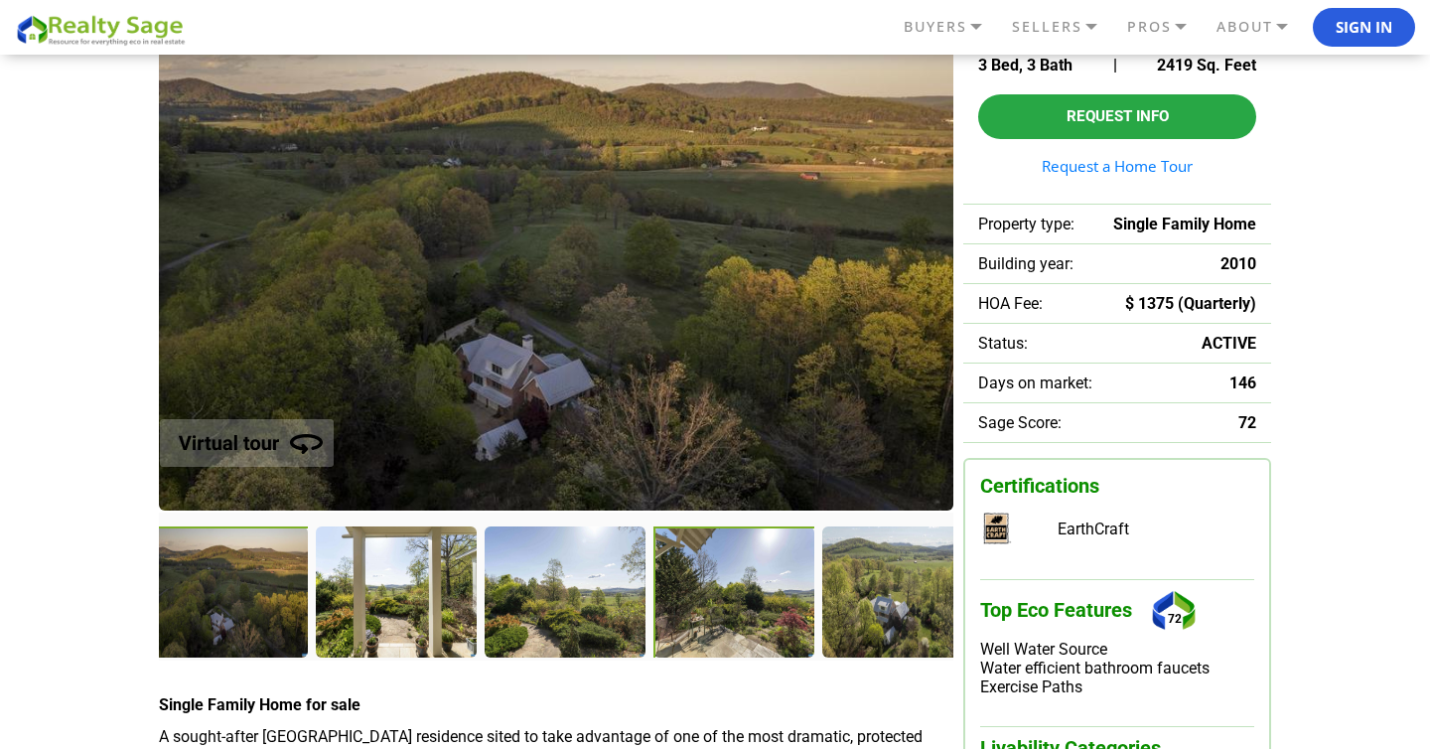
click at [687, 613] on div at bounding box center [735, 592] width 163 height 133
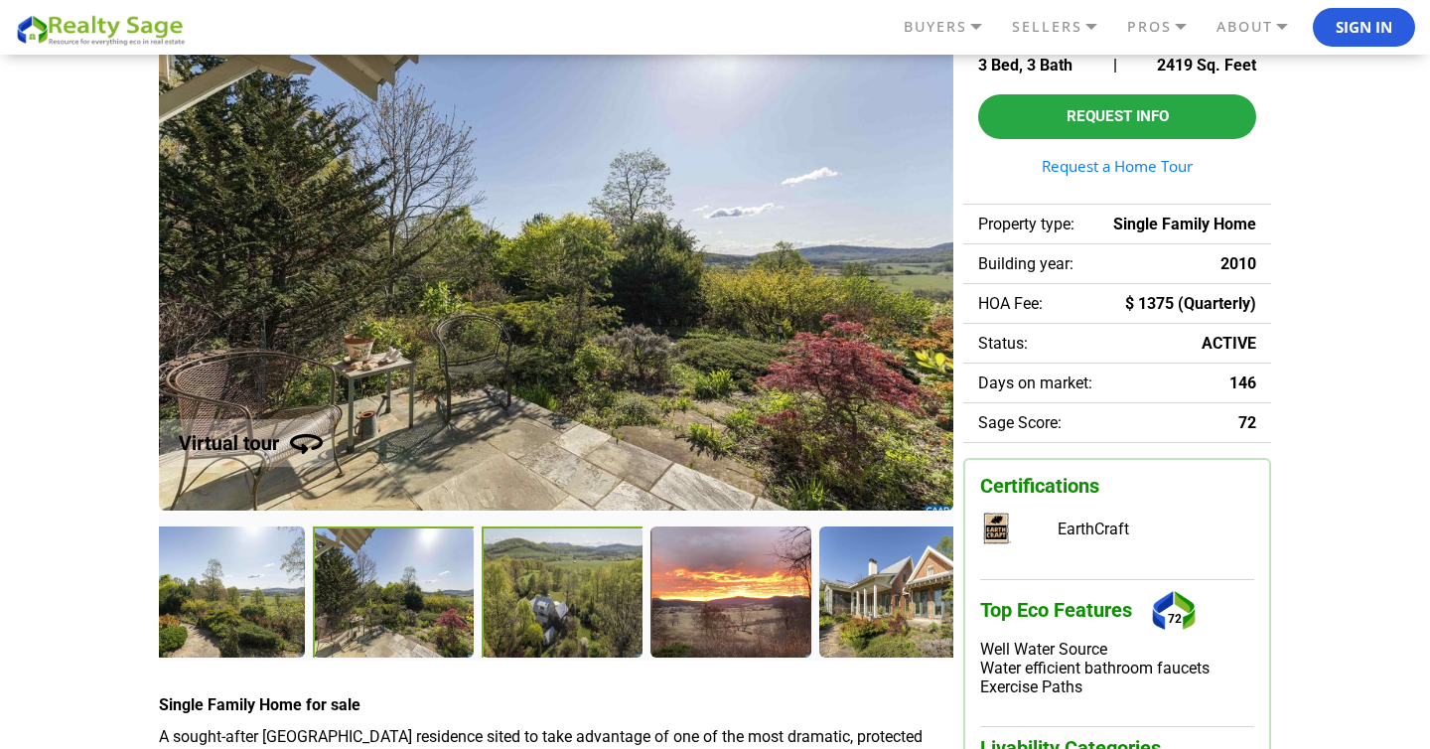
click at [873, 605] on div at bounding box center [899, 590] width 159 height 129
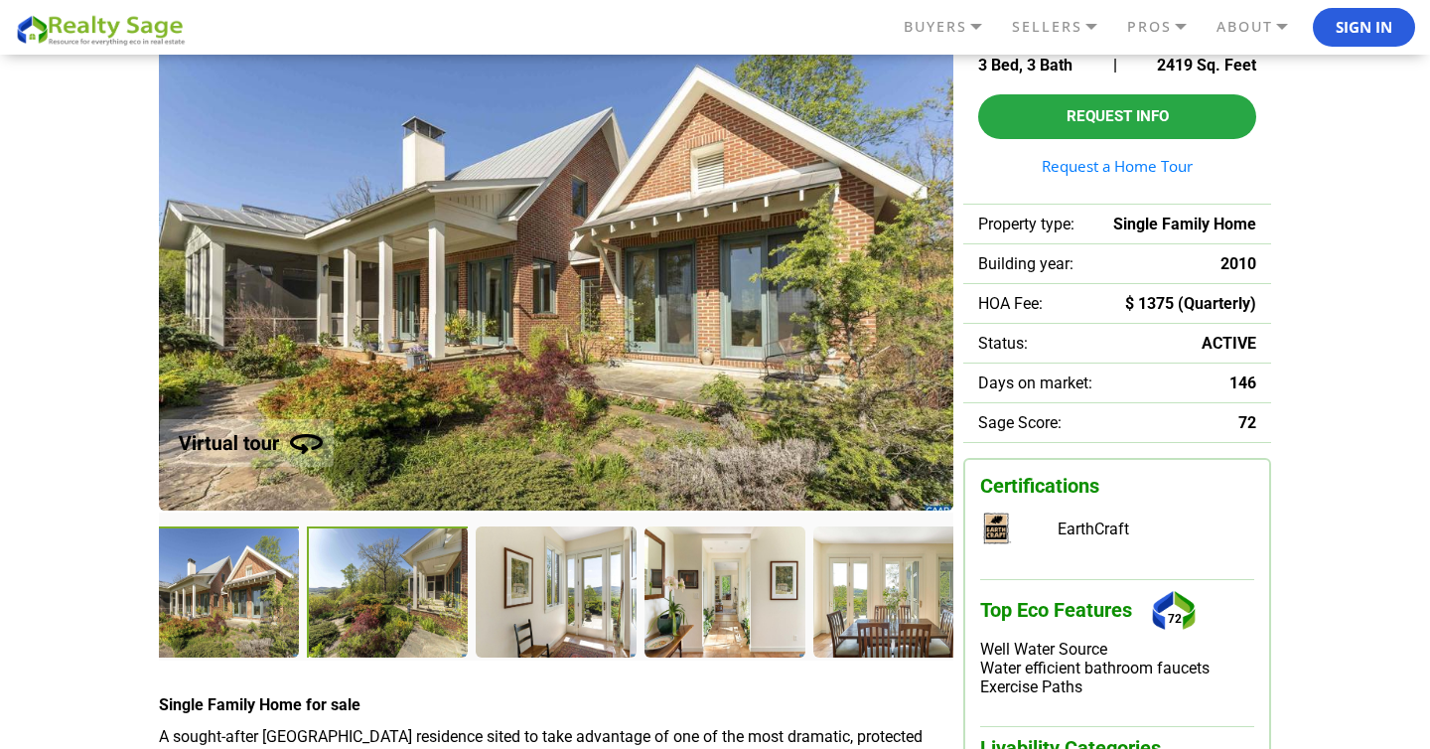
click at [377, 606] on div at bounding box center [389, 593] width 165 height 135
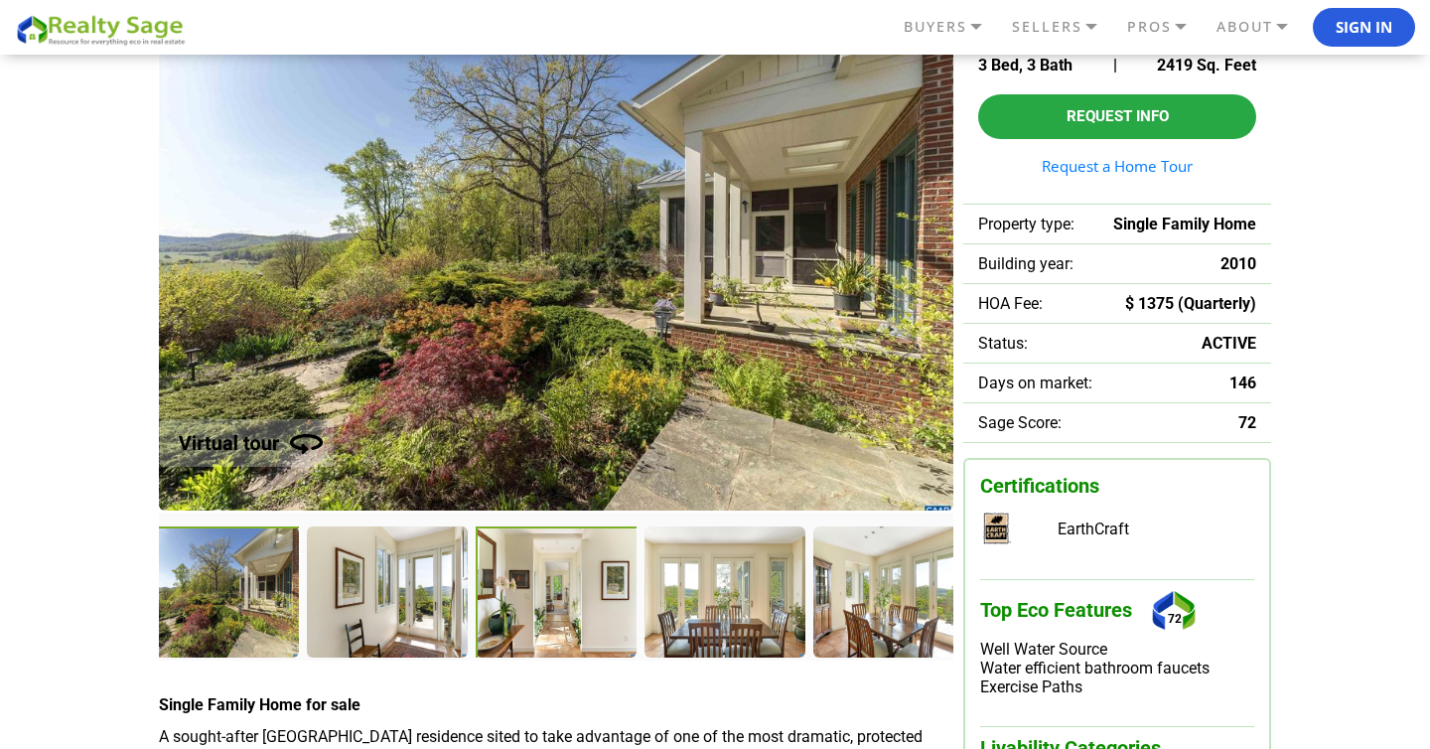
click at [572, 624] on div at bounding box center [558, 593] width 165 height 135
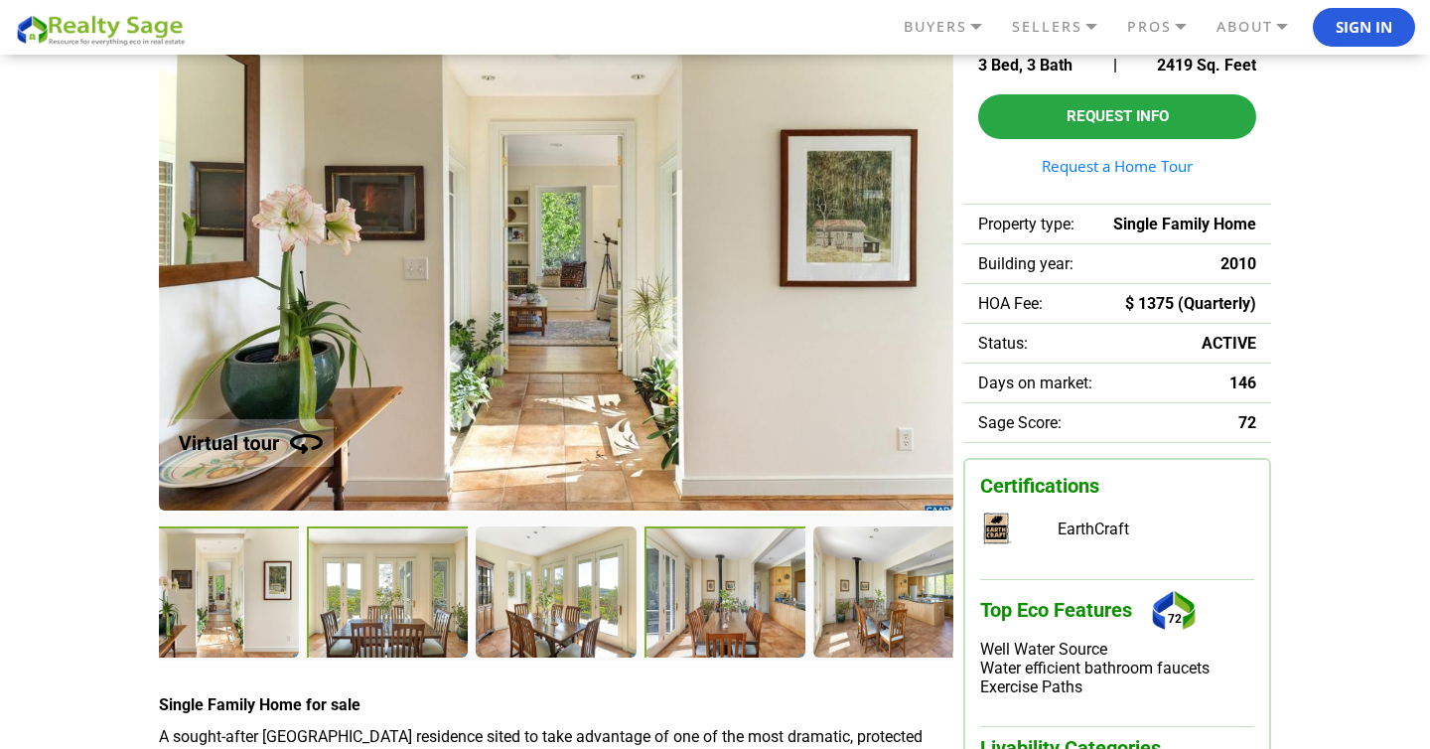
click at [694, 612] on div at bounding box center [726, 592] width 163 height 133
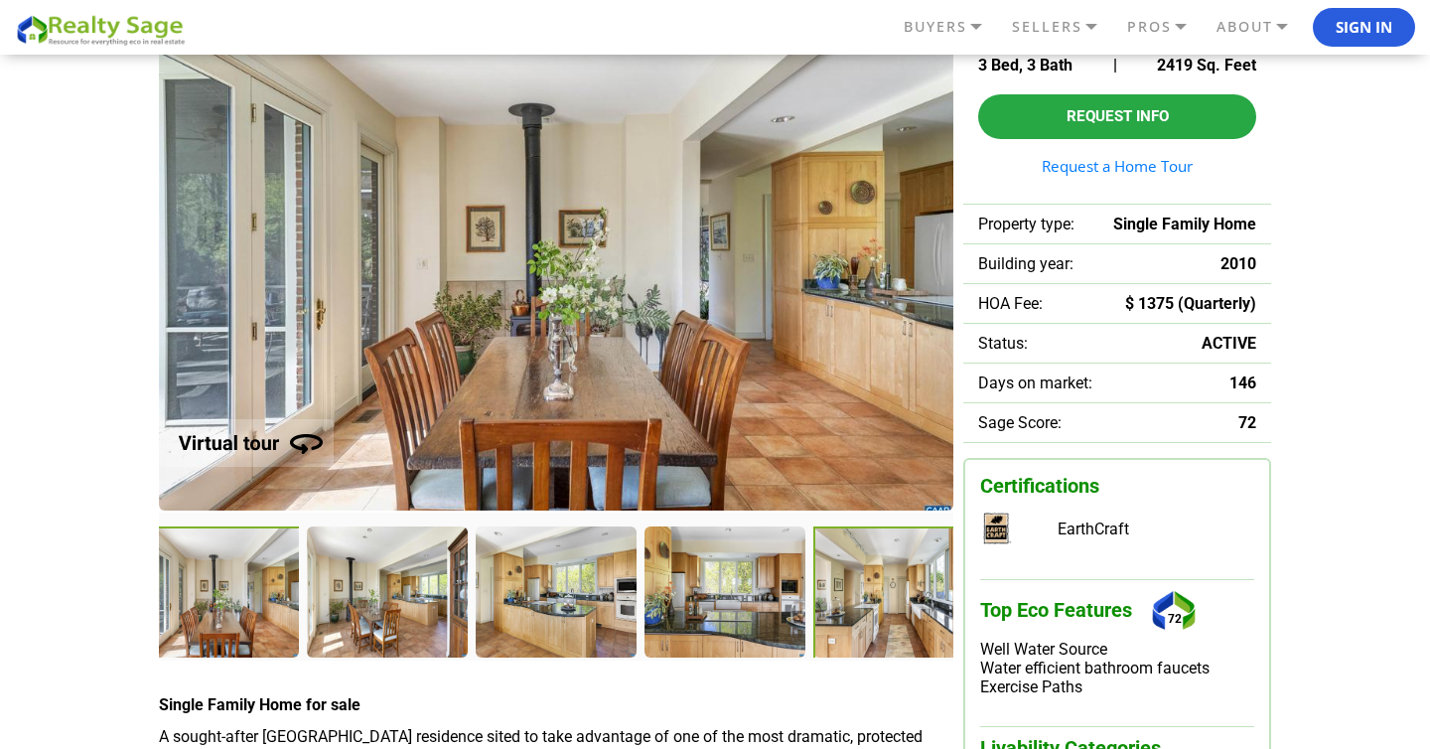
click at [843, 616] on div at bounding box center [896, 593] width 165 height 135
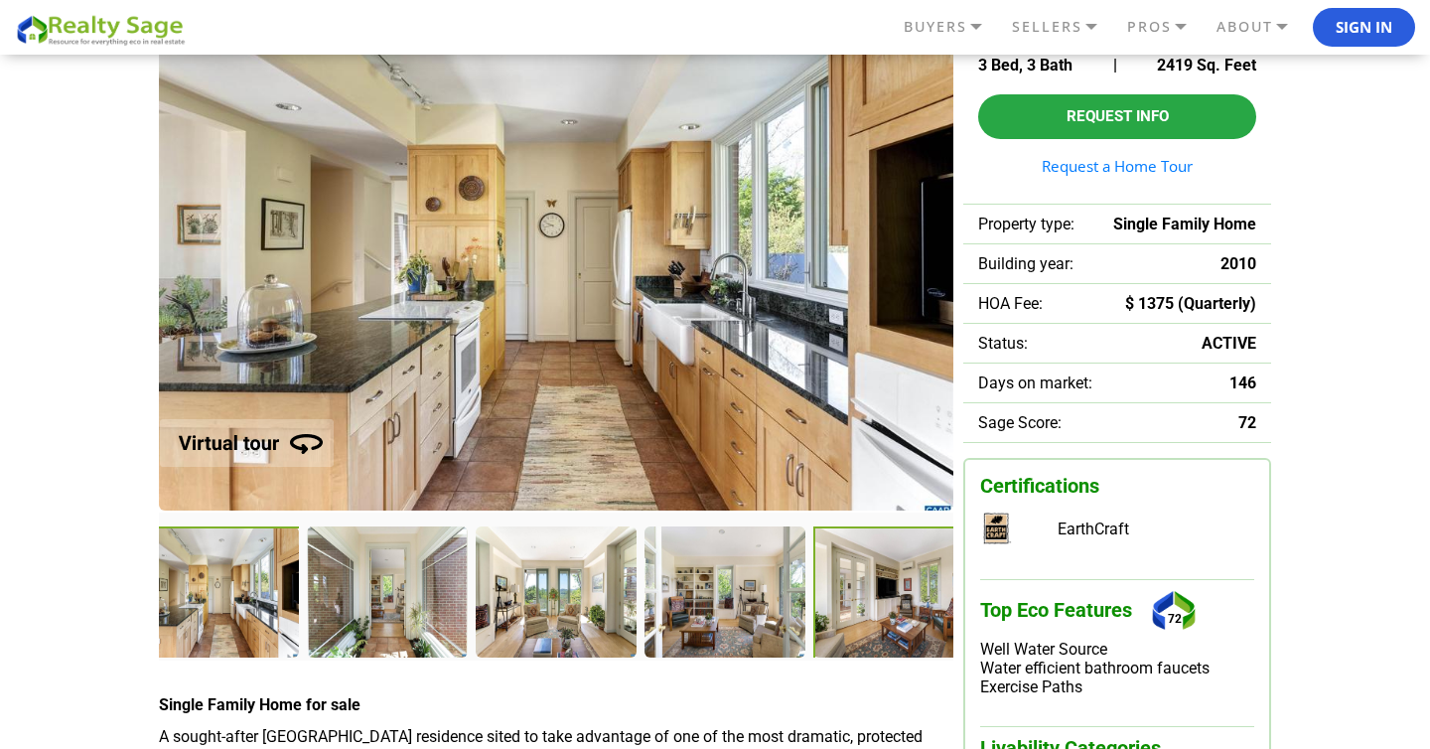
click at [907, 603] on div at bounding box center [896, 593] width 165 height 135
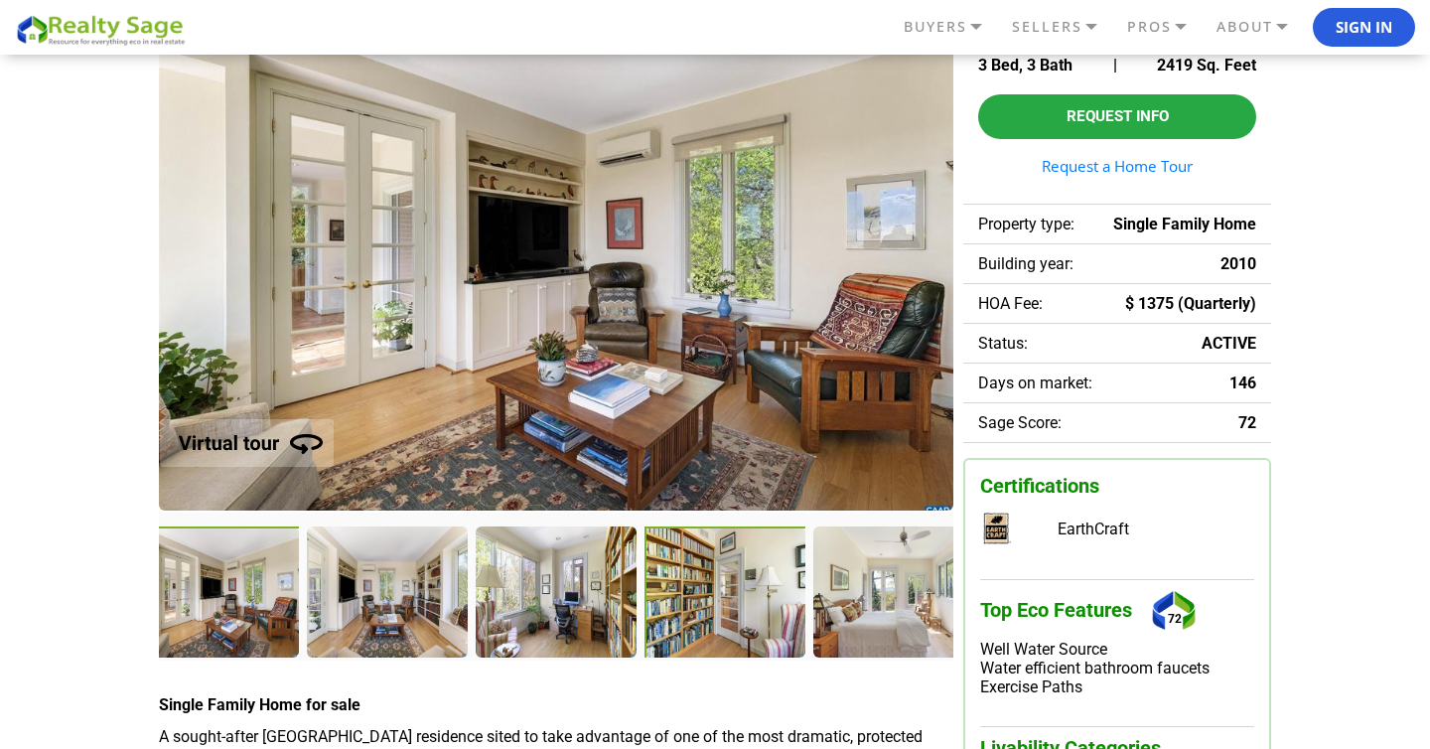
click at [740, 602] on div at bounding box center [727, 593] width 165 height 135
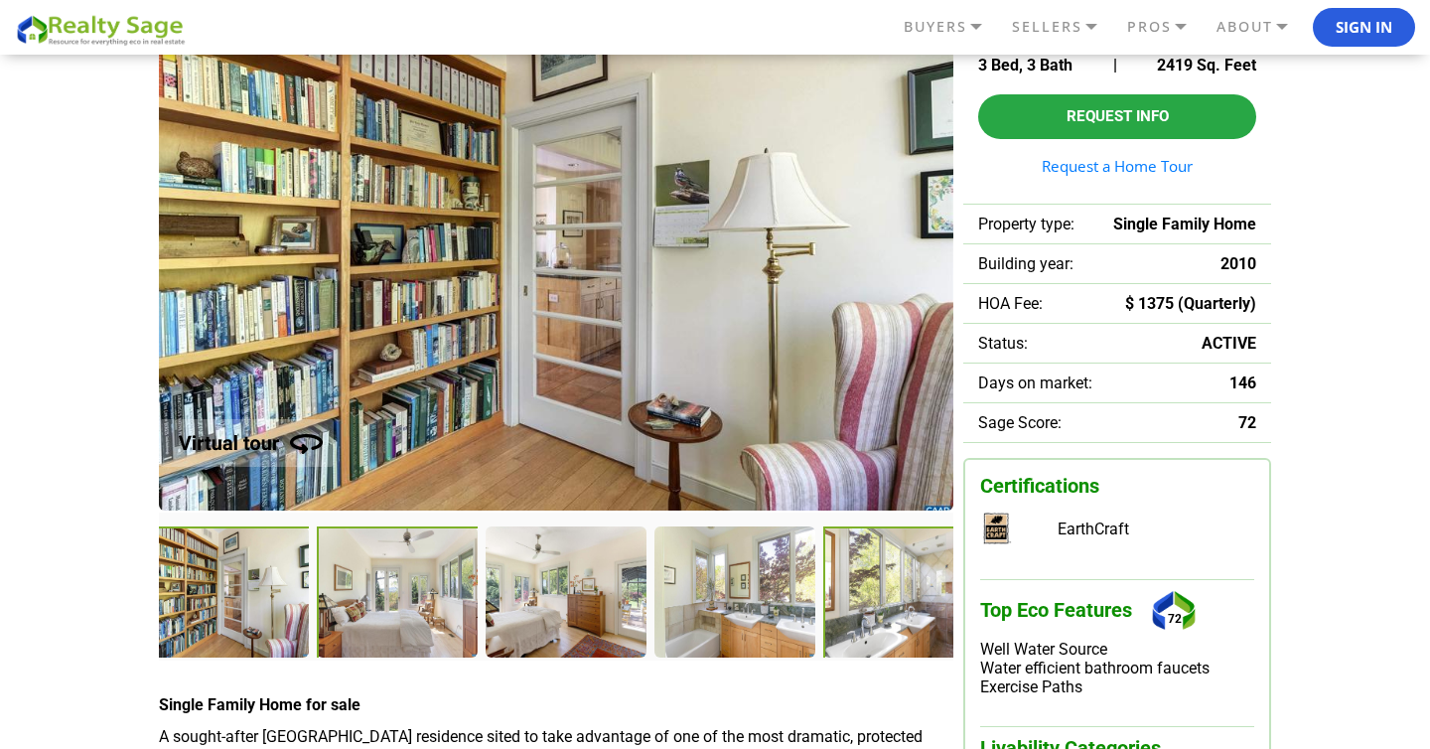
click at [872, 614] on div at bounding box center [904, 592] width 163 height 133
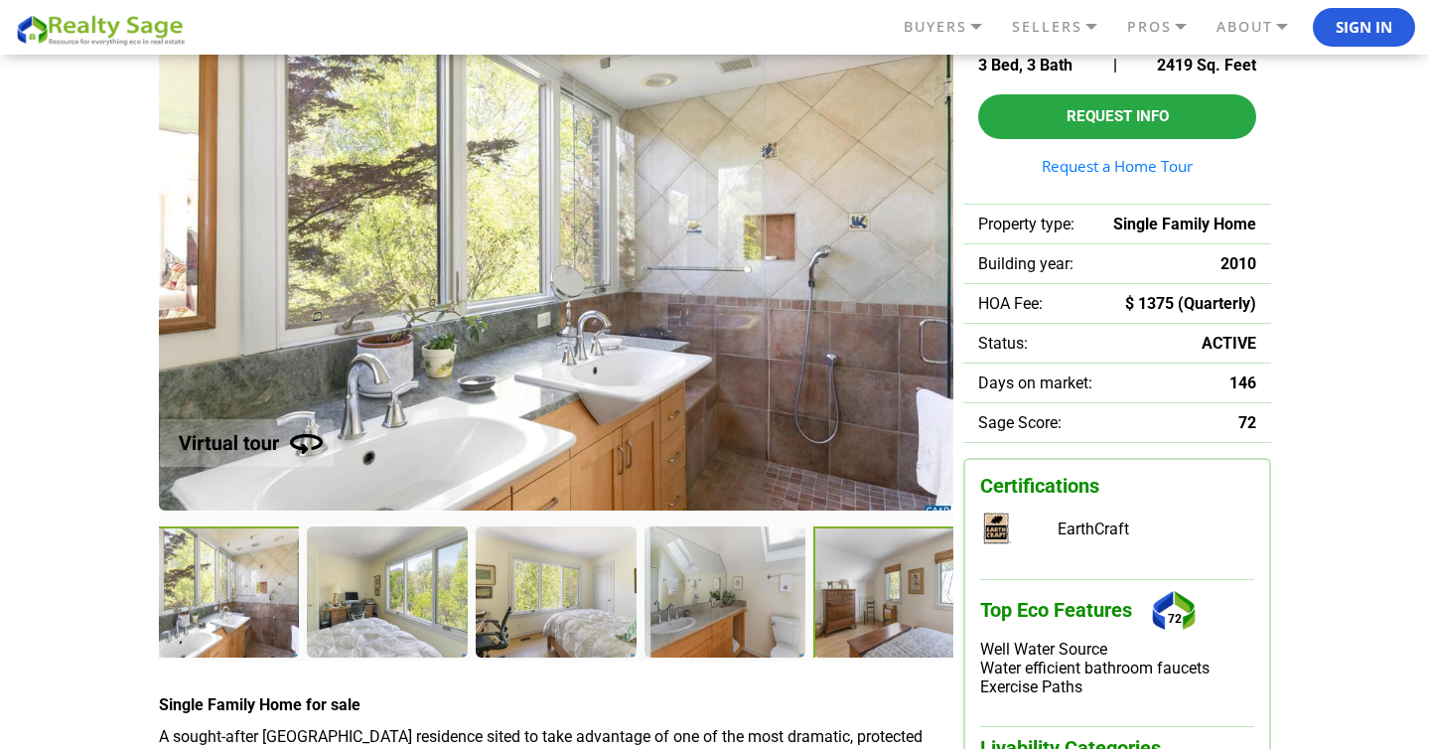
click at [924, 619] on div at bounding box center [896, 593] width 165 height 135
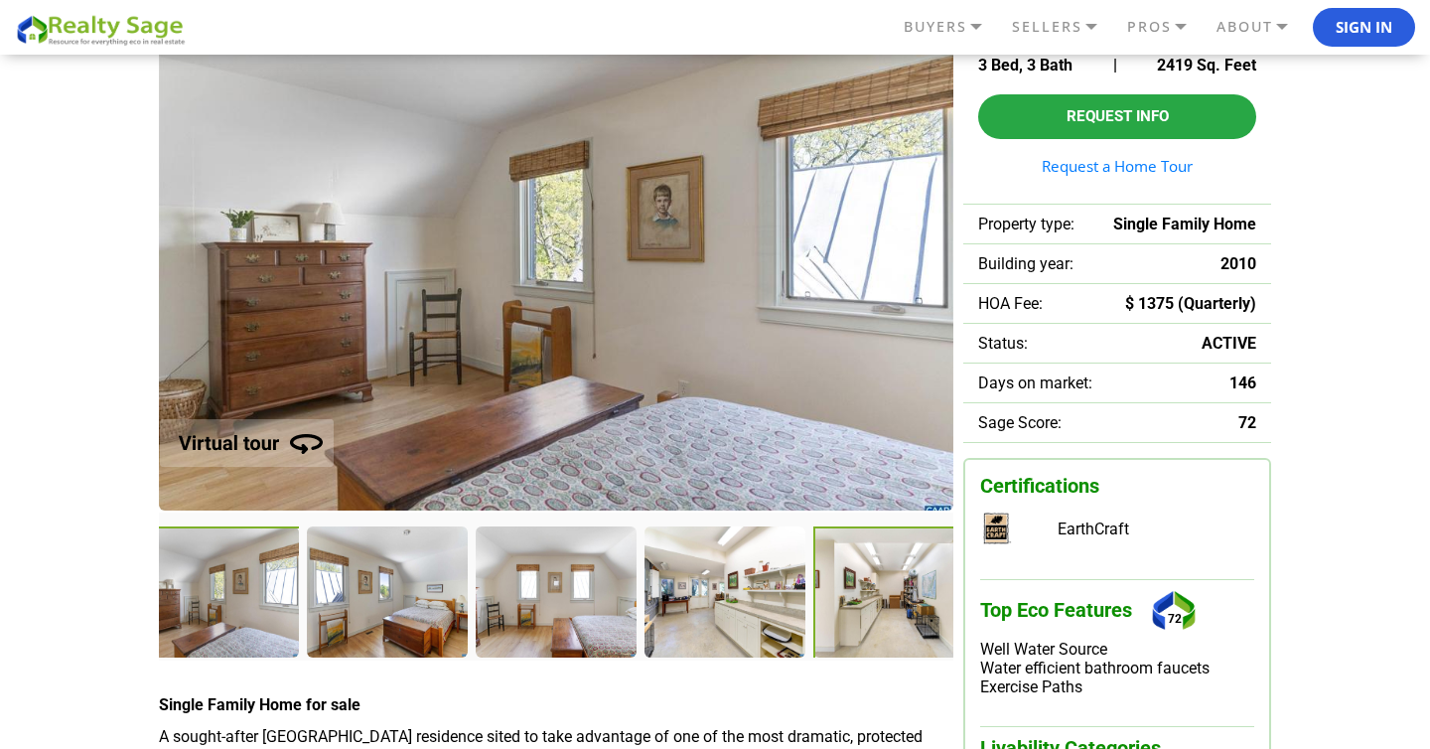
click at [903, 621] on div at bounding box center [896, 593] width 165 height 135
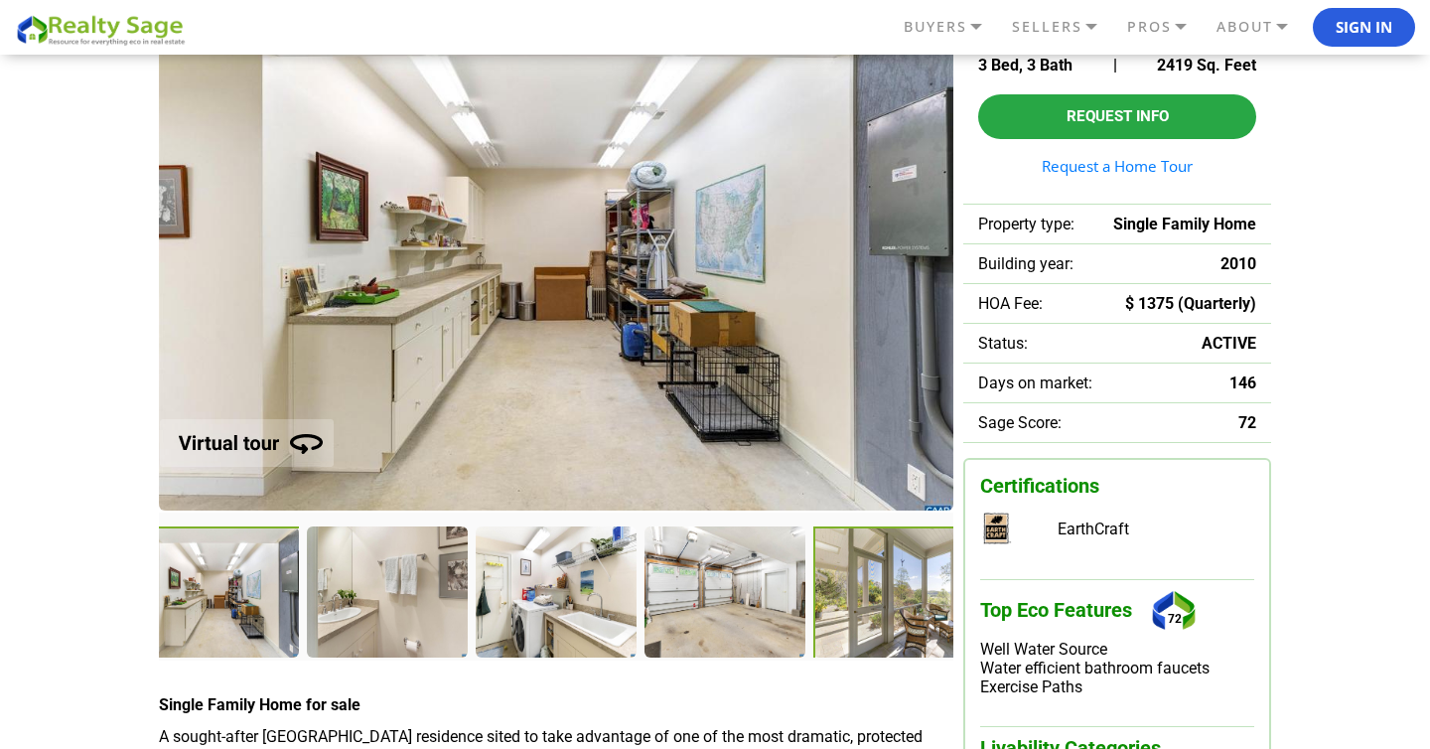
click at [905, 620] on div at bounding box center [896, 593] width 165 height 135
